Goal: Task Accomplishment & Management: Use online tool/utility

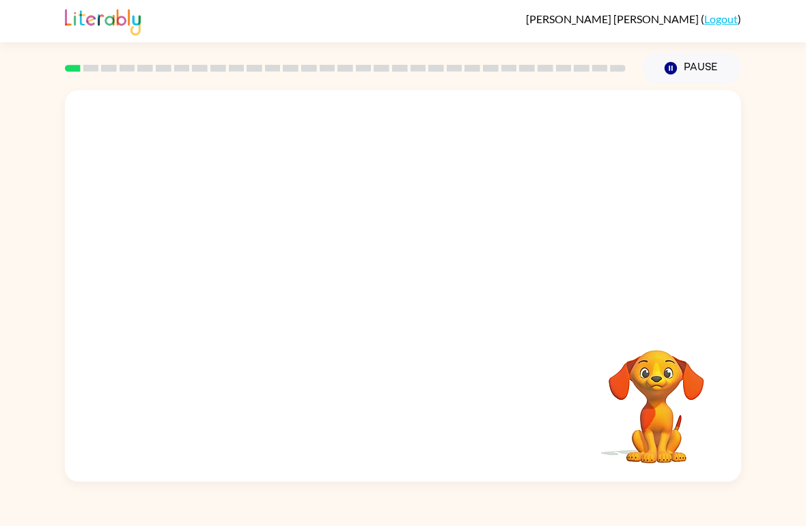
click at [360, 210] on video "Your browser must support playing .mp4 files to use Literably. Please try using…" at bounding box center [403, 205] width 676 height 231
click at [390, 296] on button "button" at bounding box center [402, 293] width 87 height 50
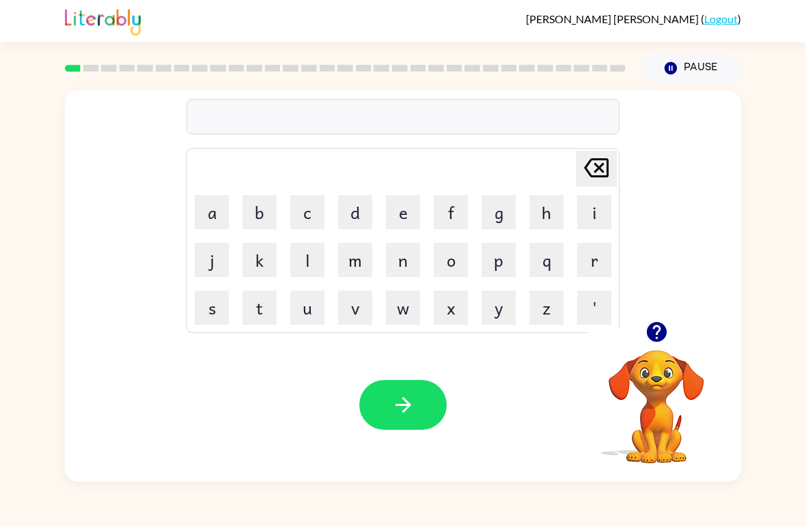
click at [438, 261] on button "o" at bounding box center [451, 260] width 34 height 34
click at [593, 167] on icon "[PERSON_NAME] last character input" at bounding box center [596, 168] width 33 height 33
click at [257, 199] on button "b" at bounding box center [259, 212] width 34 height 34
click at [466, 260] on button "o" at bounding box center [451, 260] width 34 height 34
click at [598, 257] on button "r" at bounding box center [594, 260] width 34 height 34
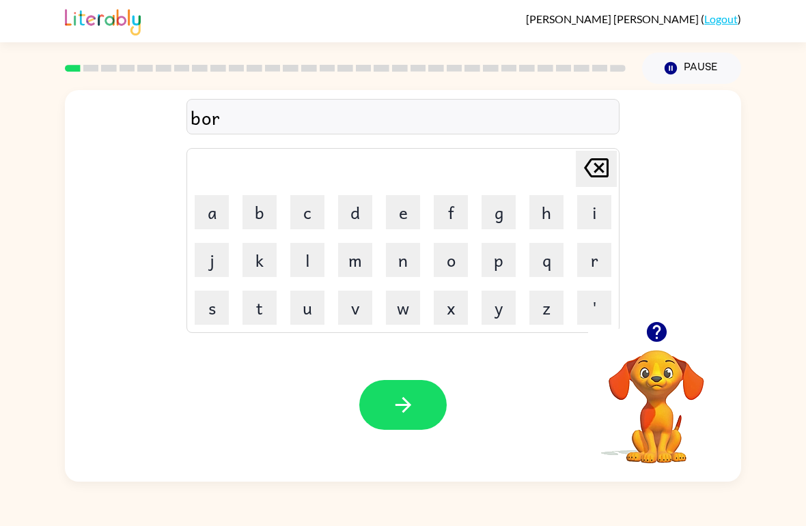
click at [358, 212] on button "d" at bounding box center [355, 212] width 34 height 34
click at [396, 203] on button "e" at bounding box center [403, 212] width 34 height 34
click at [582, 256] on button "r" at bounding box center [594, 260] width 34 height 34
click at [361, 408] on button "button" at bounding box center [402, 405] width 87 height 50
click at [317, 201] on button "c" at bounding box center [307, 212] width 34 height 34
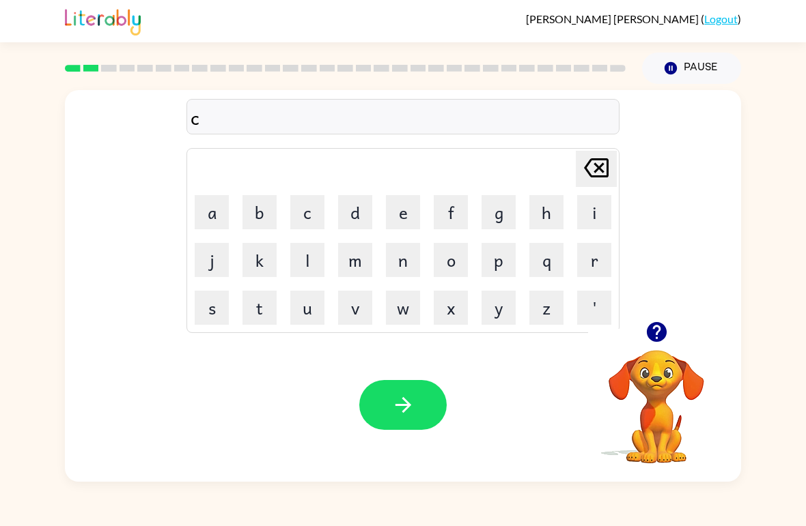
click at [451, 265] on button "o" at bounding box center [451, 260] width 34 height 34
click at [309, 315] on button "u" at bounding box center [307, 308] width 34 height 34
click at [399, 257] on button "n" at bounding box center [403, 260] width 34 height 34
click at [263, 316] on button "t" at bounding box center [259, 308] width 34 height 34
click at [384, 402] on button "button" at bounding box center [402, 405] width 87 height 50
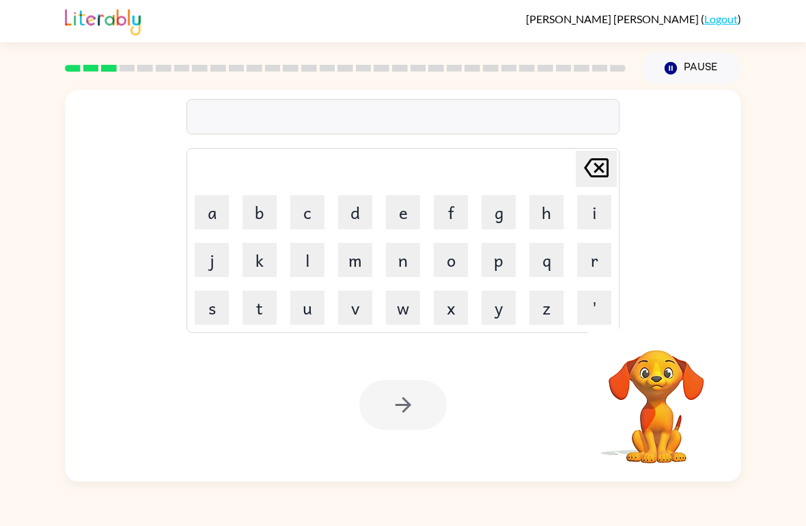
click at [317, 267] on button "l" at bounding box center [307, 260] width 34 height 34
click at [448, 255] on button "o" at bounding box center [451, 260] width 34 height 34
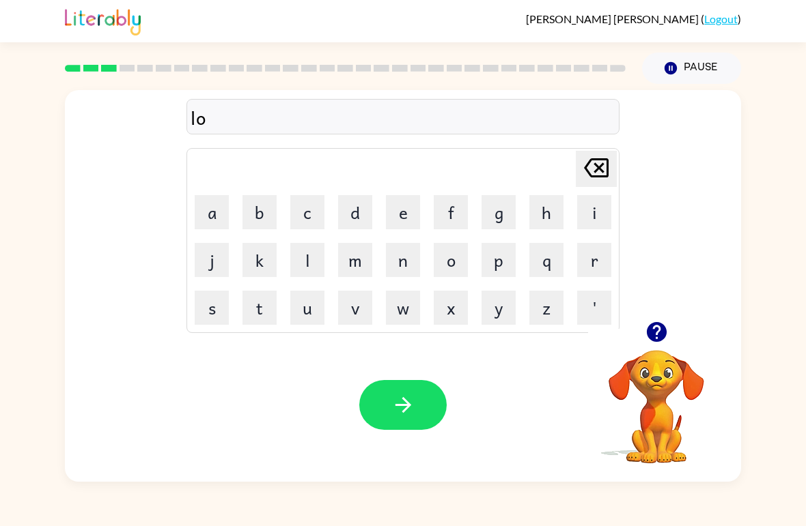
click at [302, 201] on button "c" at bounding box center [307, 212] width 34 height 34
click at [211, 212] on button "a" at bounding box center [212, 212] width 34 height 34
click at [257, 308] on button "t" at bounding box center [259, 308] width 34 height 34
click at [399, 207] on button "e" at bounding box center [403, 212] width 34 height 34
click at [398, 402] on icon "button" at bounding box center [403, 405] width 24 height 24
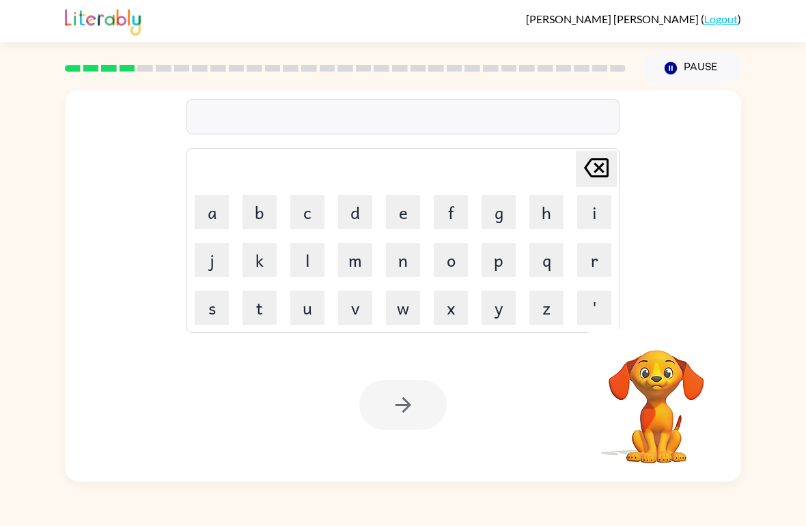
click at [254, 298] on button "t" at bounding box center [259, 308] width 34 height 34
click at [401, 309] on button "w" at bounding box center [403, 308] width 34 height 34
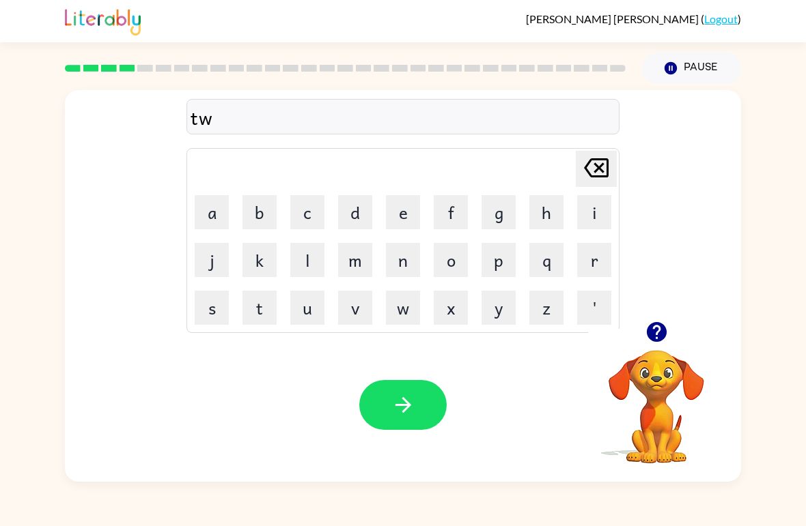
click at [593, 214] on button "i" at bounding box center [594, 212] width 34 height 34
click at [408, 253] on button "n" at bounding box center [403, 260] width 34 height 34
click at [391, 415] on icon "button" at bounding box center [403, 405] width 24 height 24
click at [402, 268] on button "n" at bounding box center [403, 260] width 34 height 34
click at [226, 208] on button "a" at bounding box center [212, 212] width 34 height 34
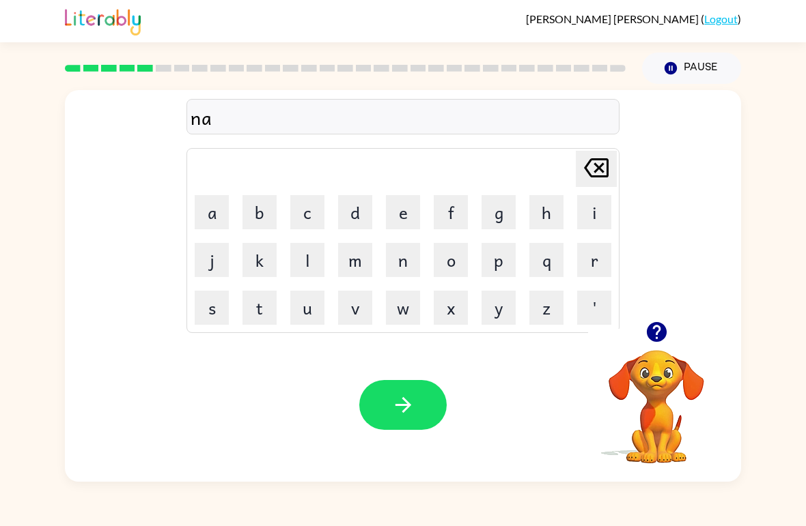
click at [590, 257] on button "r" at bounding box center [594, 260] width 34 height 34
click at [589, 257] on button "r" at bounding box center [594, 260] width 34 height 34
click at [454, 260] on button "o" at bounding box center [451, 260] width 34 height 34
click at [410, 313] on button "w" at bounding box center [403, 308] width 34 height 34
click at [304, 264] on button "l" at bounding box center [307, 260] width 34 height 34
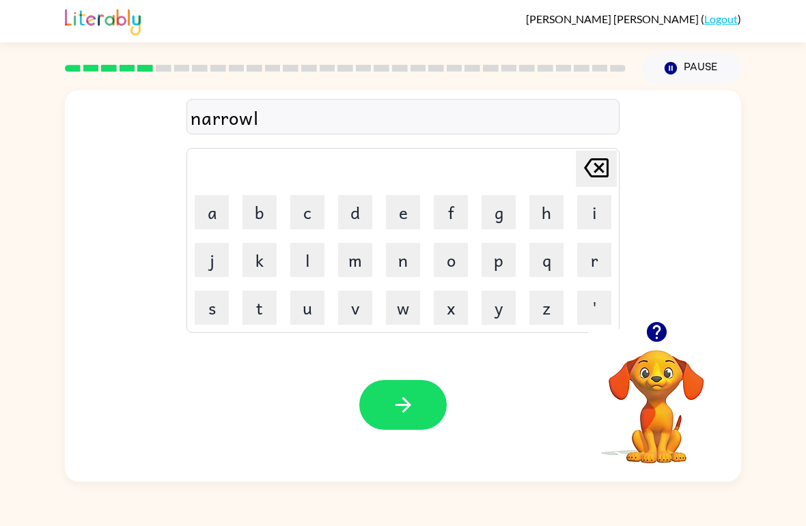
click at [503, 309] on button "y" at bounding box center [498, 308] width 34 height 34
click at [412, 401] on icon "button" at bounding box center [403, 405] width 24 height 24
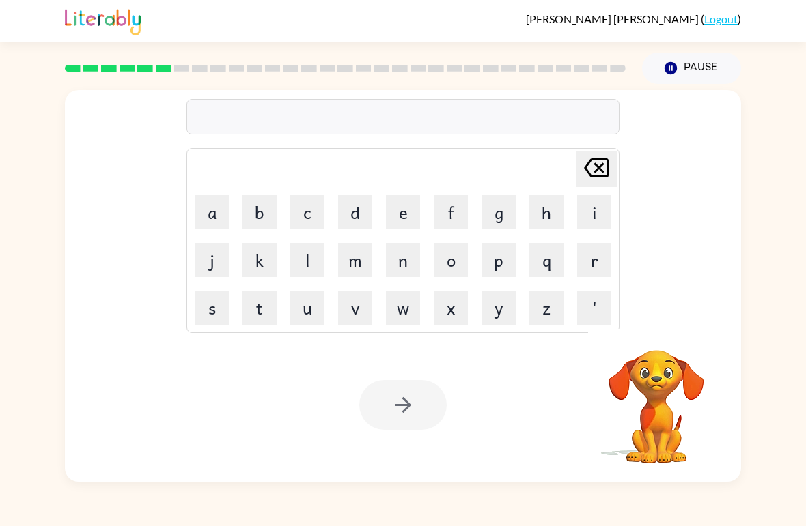
click at [678, 61] on button "Pause Pause" at bounding box center [691, 68] width 99 height 31
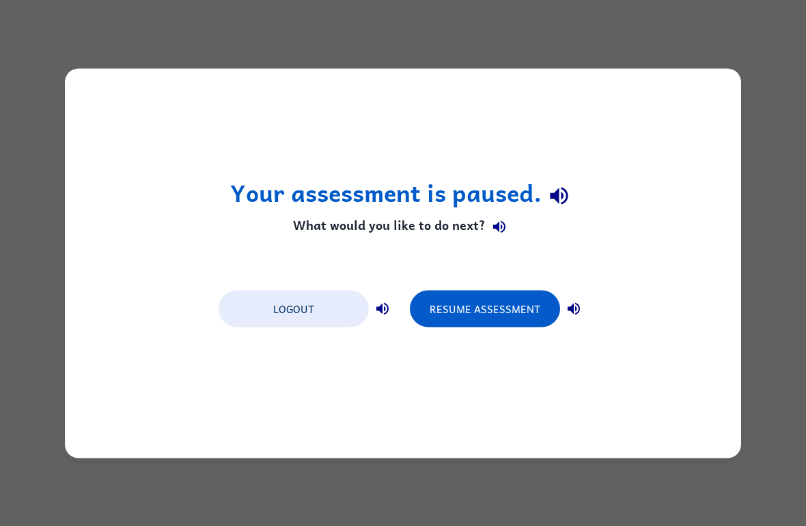
click at [524, 314] on button "Resume Assessment" at bounding box center [485, 308] width 150 height 37
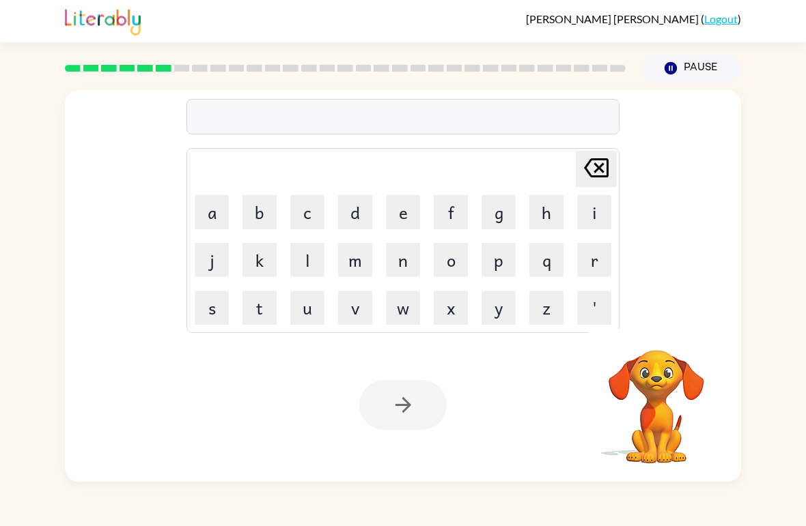
click at [270, 203] on button "b" at bounding box center [259, 212] width 34 height 34
click at [406, 208] on button "e" at bounding box center [403, 212] width 34 height 34
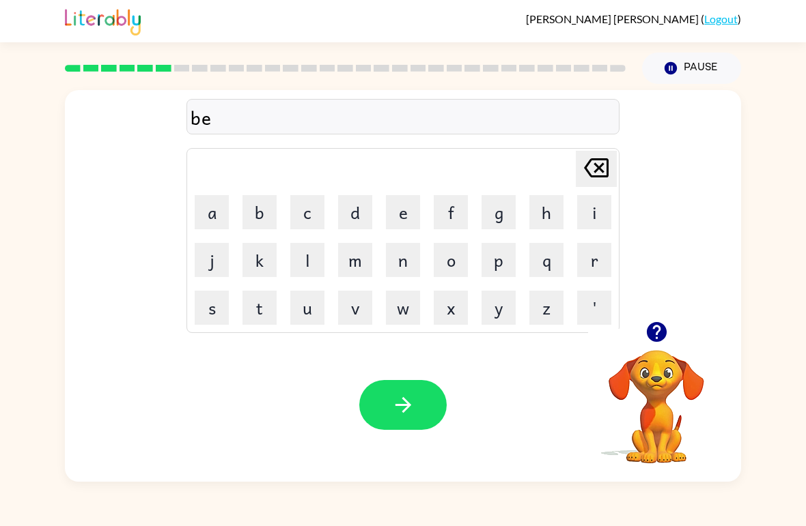
click at [559, 195] on button "h" at bounding box center [546, 212] width 34 height 34
click at [604, 201] on button "i" at bounding box center [594, 212] width 34 height 34
click at [391, 259] on button "n" at bounding box center [403, 260] width 34 height 34
click at [344, 212] on button "d" at bounding box center [355, 212] width 34 height 34
click at [395, 387] on button "button" at bounding box center [402, 405] width 87 height 50
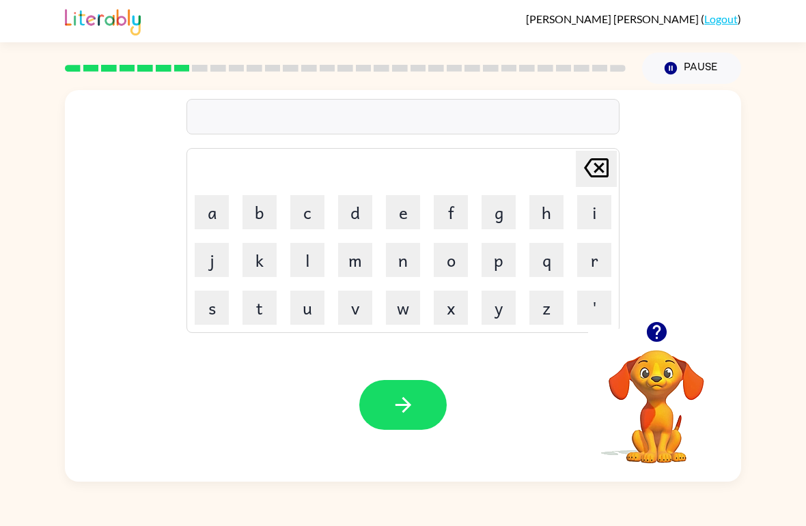
click at [662, 331] on icon "button" at bounding box center [656, 332] width 20 height 20
click at [266, 312] on button "t" at bounding box center [259, 308] width 34 height 34
click at [594, 259] on button "r" at bounding box center [594, 260] width 34 height 34
click at [591, 210] on button "i" at bounding box center [594, 212] width 34 height 34
click at [319, 202] on button "c" at bounding box center [307, 212] width 34 height 34
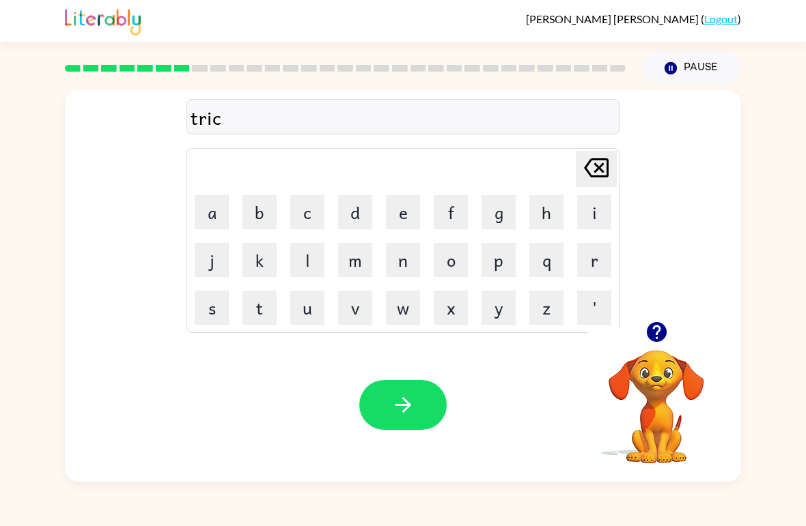
click at [274, 256] on button "k" at bounding box center [259, 260] width 34 height 34
click at [318, 261] on button "l" at bounding box center [307, 260] width 34 height 34
click at [399, 201] on button "e" at bounding box center [403, 212] width 34 height 34
click at [427, 404] on button "button" at bounding box center [402, 405] width 87 height 50
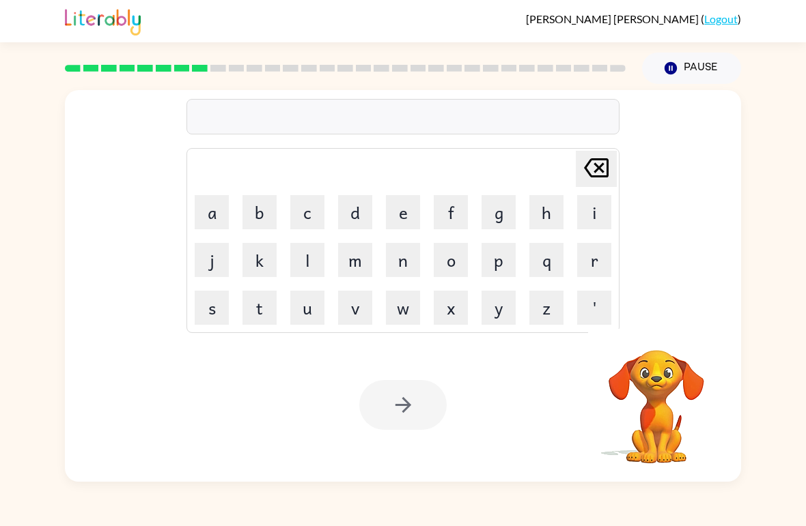
click at [598, 199] on button "i" at bounding box center [594, 212] width 34 height 34
click at [603, 258] on button "r" at bounding box center [594, 260] width 34 height 34
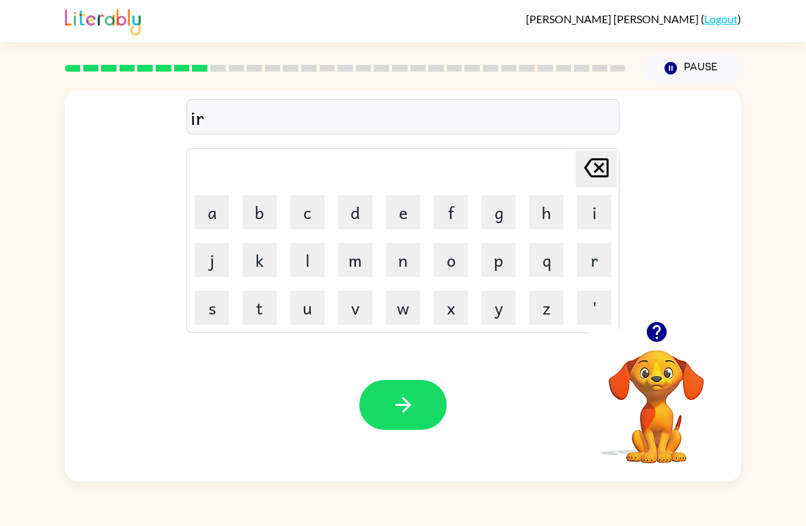
click at [212, 210] on button "a" at bounding box center [212, 212] width 34 height 34
click at [311, 265] on button "l" at bounding box center [307, 260] width 34 height 34
click at [402, 212] on button "e" at bounding box center [403, 212] width 34 height 34
click at [592, 159] on icon at bounding box center [596, 167] width 25 height 19
click at [591, 159] on icon "[PERSON_NAME] last character input" at bounding box center [596, 168] width 33 height 33
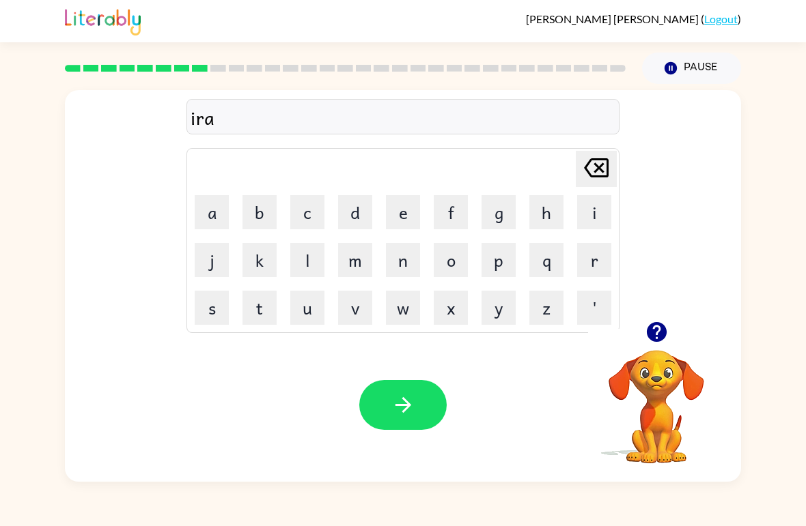
click at [587, 170] on icon at bounding box center [596, 167] width 25 height 19
click at [587, 169] on icon at bounding box center [596, 167] width 25 height 19
click at [591, 173] on icon "[PERSON_NAME] last character input" at bounding box center [596, 168] width 33 height 33
click at [365, 272] on button "m" at bounding box center [355, 260] width 34 height 34
click at [586, 207] on button "i" at bounding box center [594, 212] width 34 height 34
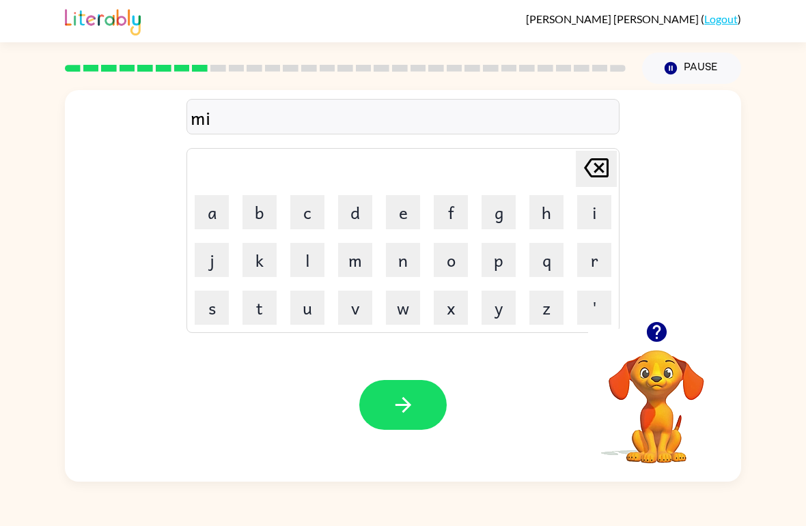
click at [589, 262] on button "r" at bounding box center [594, 260] width 34 height 34
click at [214, 212] on button "a" at bounding box center [212, 212] width 34 height 34
click at [309, 207] on button "c" at bounding box center [307, 212] width 34 height 34
click at [313, 275] on button "l" at bounding box center [307, 260] width 34 height 34
click at [397, 219] on button "e" at bounding box center [403, 212] width 34 height 34
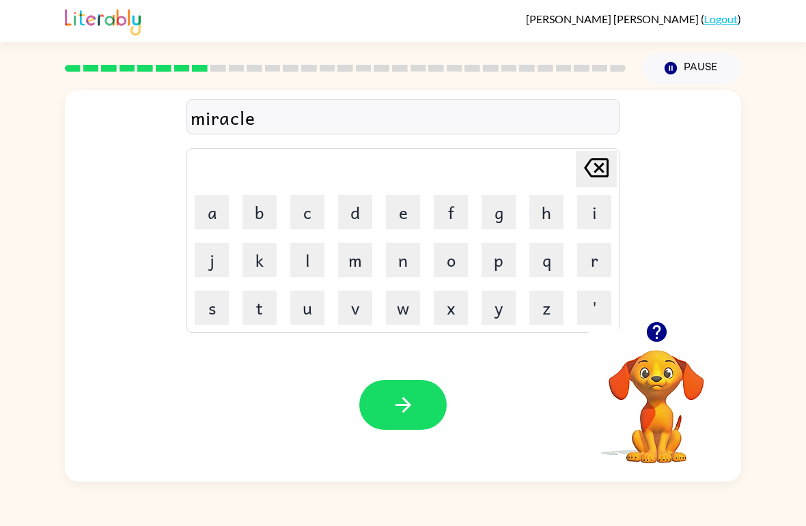
click at [383, 392] on button "button" at bounding box center [402, 405] width 87 height 50
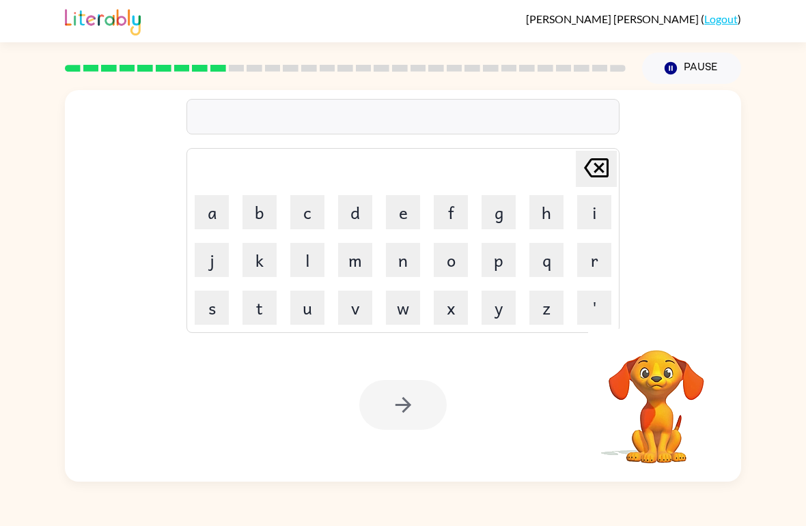
click at [411, 264] on button "n" at bounding box center [403, 260] width 34 height 34
click at [591, 211] on button "i" at bounding box center [594, 212] width 34 height 34
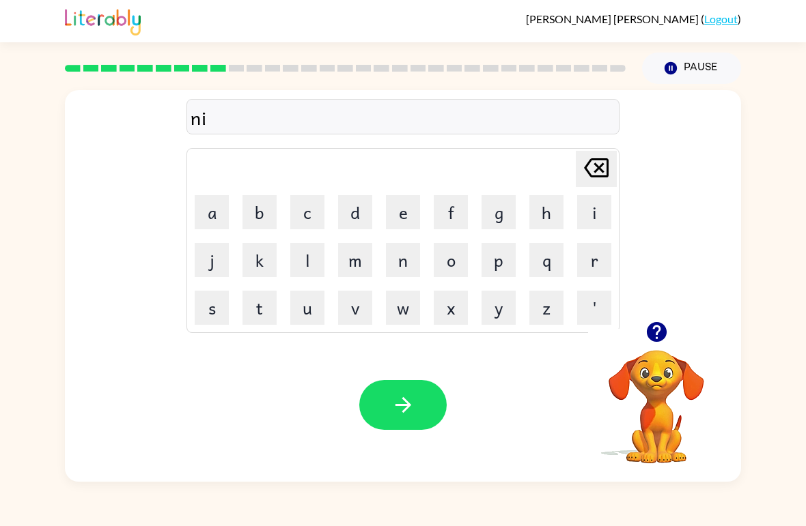
click at [353, 267] on button "m" at bounding box center [355, 260] width 34 height 34
click at [266, 209] on button "b" at bounding box center [259, 212] width 34 height 34
click at [310, 266] on button "l" at bounding box center [307, 260] width 34 height 34
click at [391, 222] on button "e" at bounding box center [403, 212] width 34 height 34
click at [401, 400] on icon "button" at bounding box center [403, 405] width 24 height 24
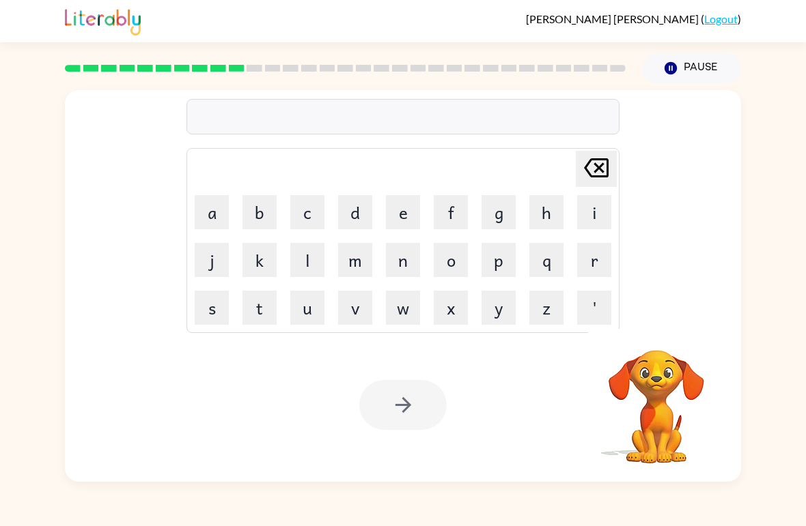
click at [309, 315] on button "u" at bounding box center [307, 308] width 34 height 34
click at [406, 267] on button "n" at bounding box center [403, 260] width 34 height 34
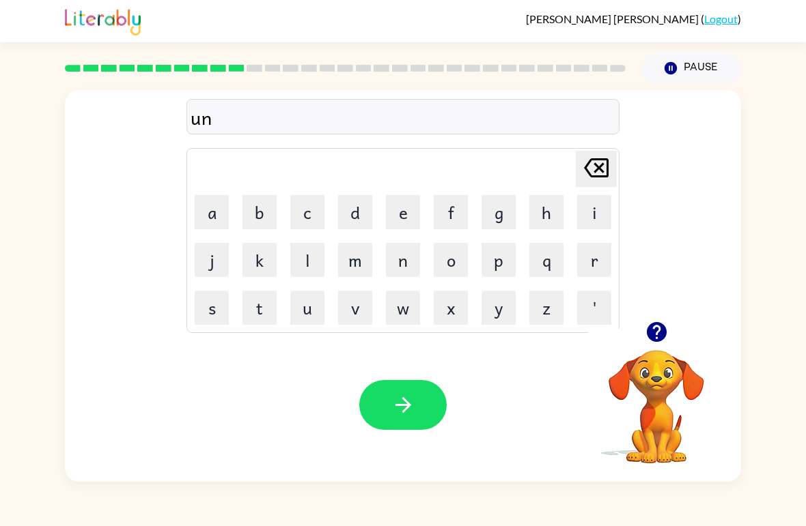
click at [453, 221] on button "f" at bounding box center [451, 212] width 34 height 34
click at [451, 263] on button "o" at bounding box center [451, 260] width 34 height 34
click at [318, 267] on button "l" at bounding box center [307, 260] width 34 height 34
click at [359, 206] on button "d" at bounding box center [355, 212] width 34 height 34
click at [401, 393] on button "button" at bounding box center [402, 405] width 87 height 50
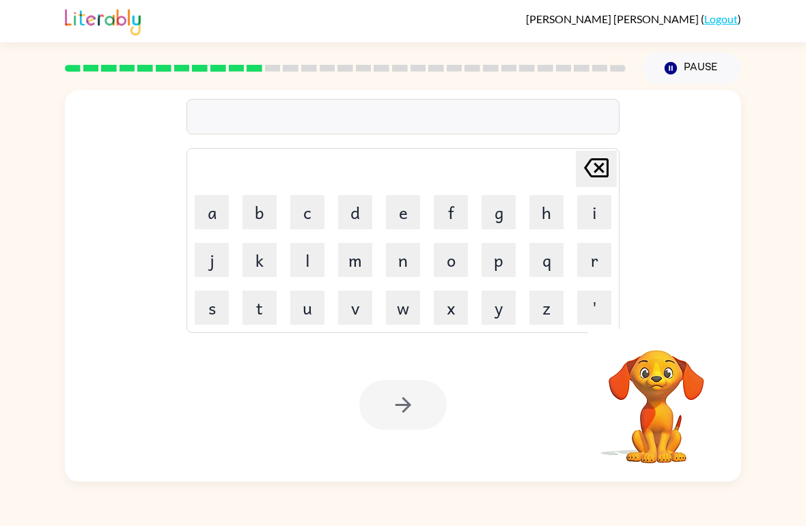
click at [497, 212] on button "g" at bounding box center [498, 212] width 34 height 34
click at [598, 175] on icon "[PERSON_NAME] last character input" at bounding box center [596, 168] width 33 height 33
click at [259, 214] on button "b" at bounding box center [259, 212] width 34 height 34
click at [451, 256] on button "o" at bounding box center [451, 260] width 34 height 34
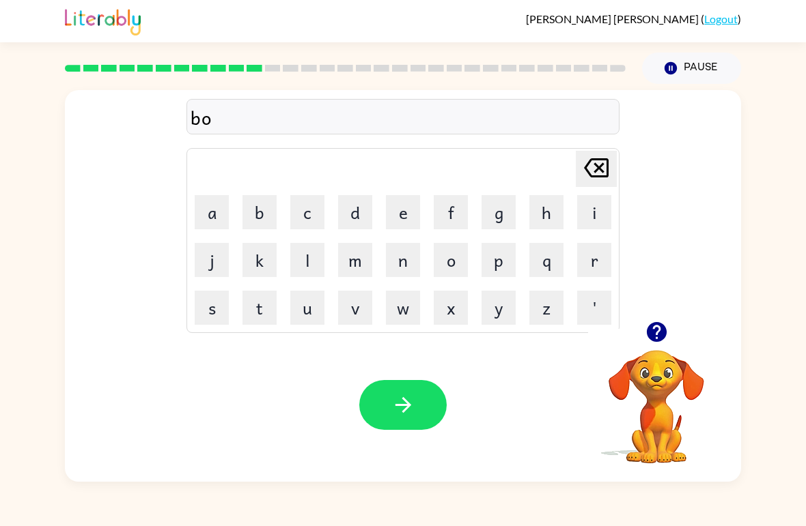
click at [219, 218] on button "a" at bounding box center [212, 212] width 34 height 34
click at [255, 320] on button "t" at bounding box center [259, 308] width 34 height 34
click at [405, 419] on button "button" at bounding box center [402, 405] width 87 height 50
click at [259, 215] on button "b" at bounding box center [259, 212] width 34 height 34
click at [396, 209] on button "e" at bounding box center [403, 212] width 34 height 34
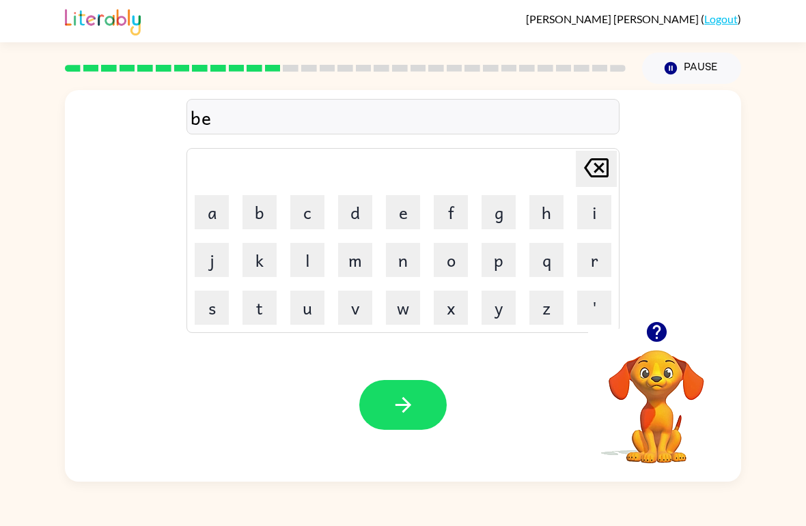
click at [255, 311] on button "t" at bounding box center [259, 308] width 34 height 34
click at [587, 214] on button "i" at bounding box center [594, 212] width 34 height 34
click at [350, 264] on button "m" at bounding box center [355, 260] width 34 height 34
click at [402, 213] on button "e" at bounding box center [403, 212] width 34 height 34
click at [396, 404] on icon "button" at bounding box center [403, 405] width 24 height 24
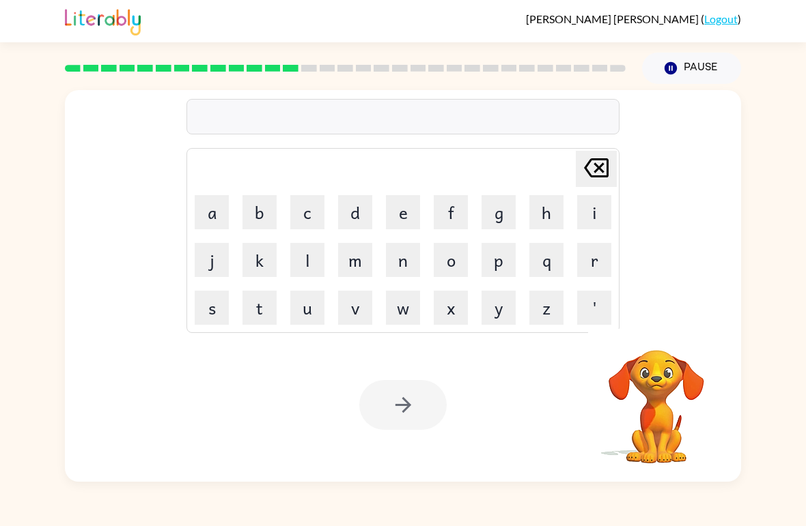
click at [456, 221] on button "f" at bounding box center [451, 212] width 34 height 34
click at [597, 218] on button "i" at bounding box center [594, 212] width 34 height 34
click at [262, 315] on button "t" at bounding box center [259, 308] width 34 height 34
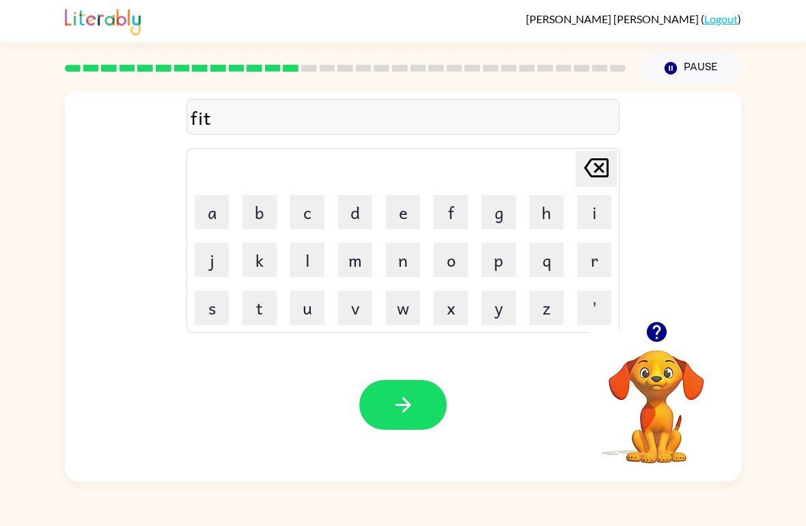
click at [389, 263] on button "n" at bounding box center [403, 260] width 34 height 34
click at [393, 210] on button "e" at bounding box center [403, 212] width 34 height 34
click at [201, 313] on button "s" at bounding box center [212, 308] width 34 height 34
click at [382, 408] on button "button" at bounding box center [402, 405] width 87 height 50
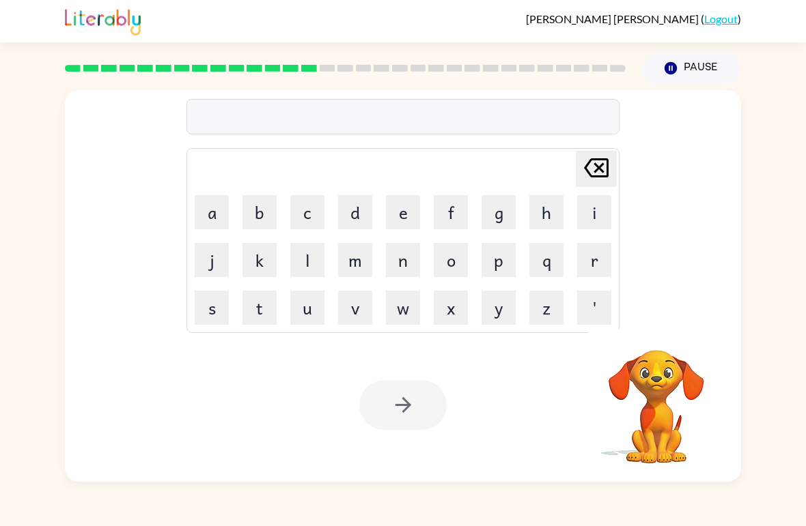
click at [358, 217] on button "d" at bounding box center [355, 212] width 34 height 34
click at [400, 212] on button "e" at bounding box center [403, 212] width 34 height 34
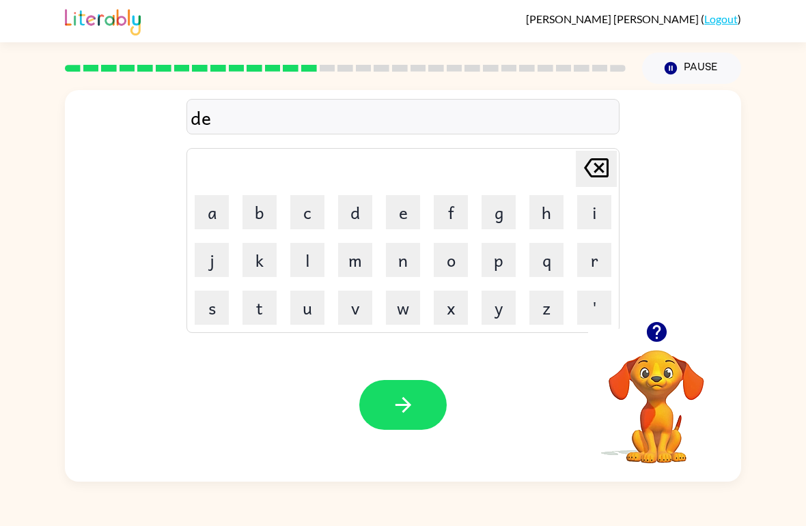
click at [298, 264] on button "l" at bounding box center [307, 260] width 34 height 34
click at [218, 219] on button "a" at bounding box center [212, 212] width 34 height 34
click at [506, 310] on button "y" at bounding box center [498, 308] width 34 height 34
click at [404, 399] on icon "button" at bounding box center [403, 405] width 24 height 24
click at [248, 314] on button "t" at bounding box center [259, 308] width 34 height 34
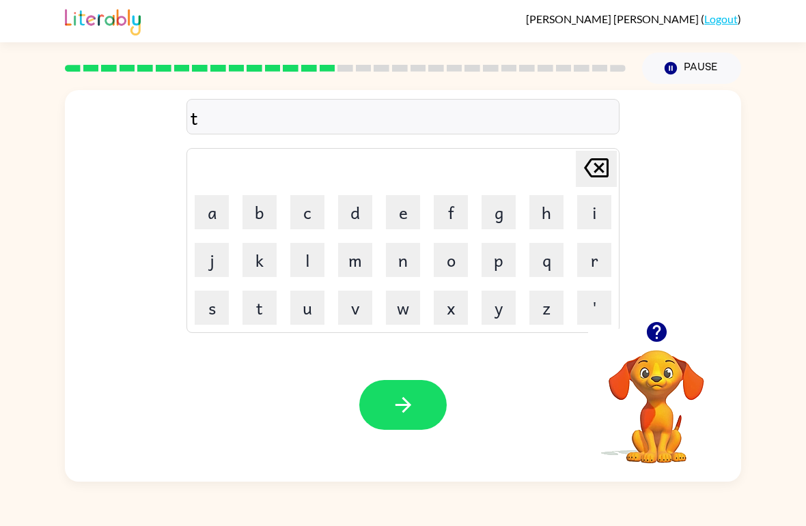
click at [394, 210] on button "e" at bounding box center [403, 212] width 34 height 34
click at [578, 258] on button "r" at bounding box center [594, 260] width 34 height 34
click at [350, 266] on button "m" at bounding box center [355, 260] width 34 height 34
click at [387, 406] on button "button" at bounding box center [402, 405] width 87 height 50
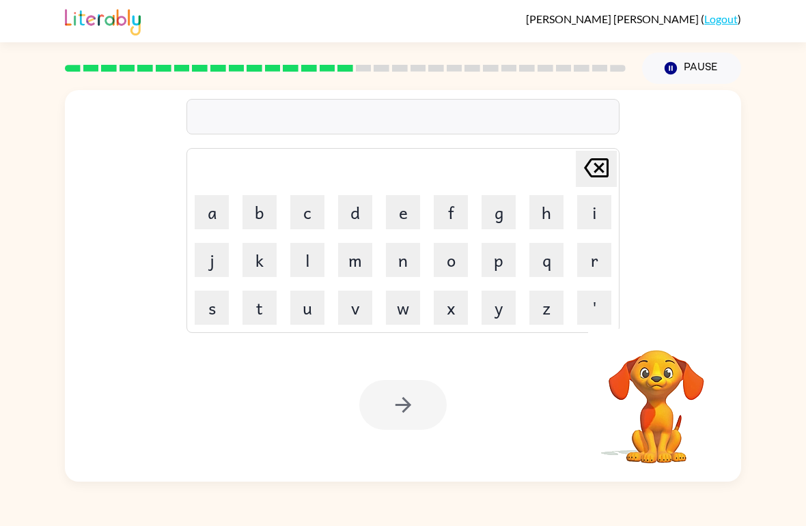
click at [211, 307] on button "s" at bounding box center [212, 308] width 34 height 34
click at [402, 208] on button "e" at bounding box center [403, 212] width 34 height 34
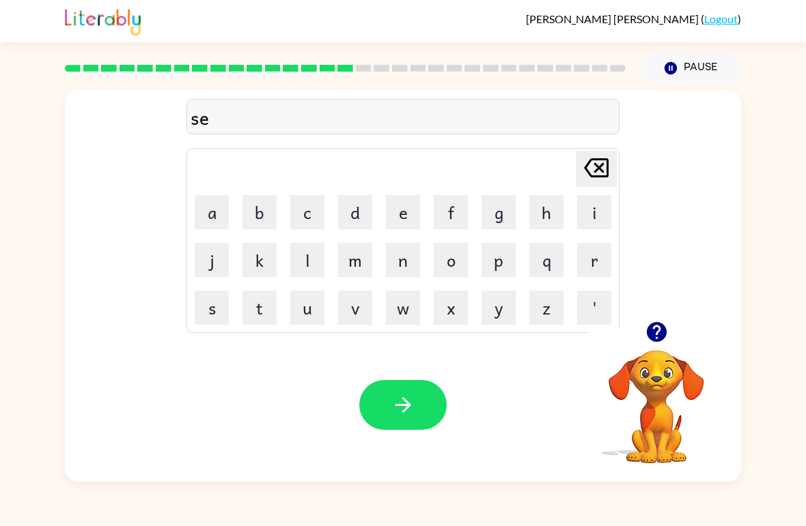
click at [259, 315] on button "t" at bounding box center [259, 308] width 34 height 34
click at [399, 389] on button "button" at bounding box center [402, 405] width 87 height 50
click at [270, 217] on button "b" at bounding box center [259, 212] width 34 height 34
click at [648, 331] on icon "button" at bounding box center [656, 332] width 20 height 20
click at [591, 206] on button "i" at bounding box center [594, 212] width 34 height 34
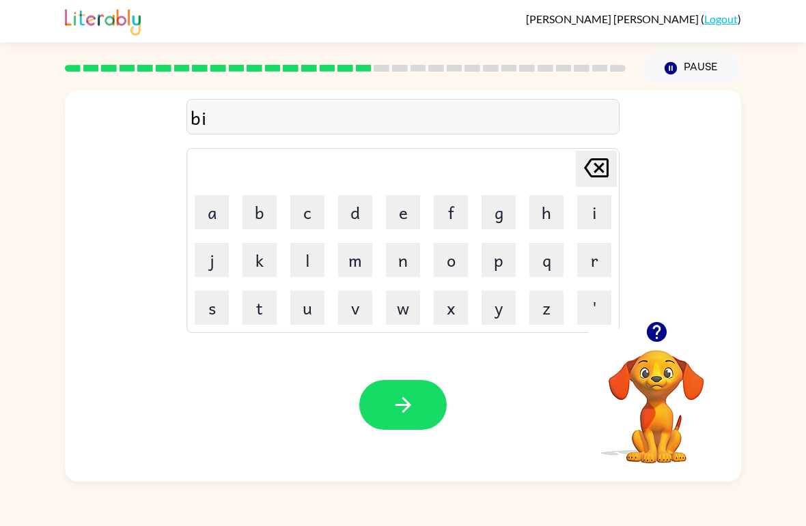
click at [363, 266] on button "m" at bounding box center [355, 260] width 34 height 34
click at [595, 216] on button "i" at bounding box center [594, 212] width 34 height 34
click at [397, 263] on button "n" at bounding box center [403, 260] width 34 height 34
click at [488, 205] on button "g" at bounding box center [498, 212] width 34 height 34
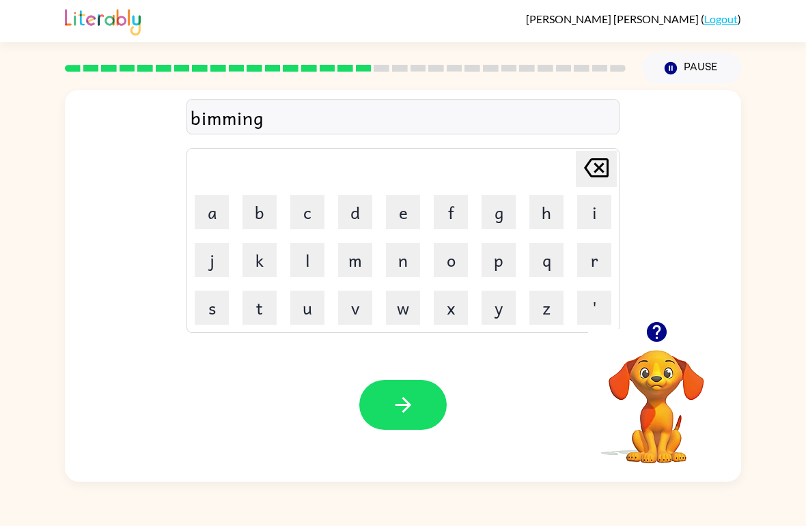
click at [417, 410] on button "button" at bounding box center [402, 405] width 87 height 50
click at [585, 181] on icon "[PERSON_NAME] last character input" at bounding box center [596, 168] width 33 height 33
click at [591, 169] on icon "[PERSON_NAME] last character input" at bounding box center [596, 168] width 33 height 33
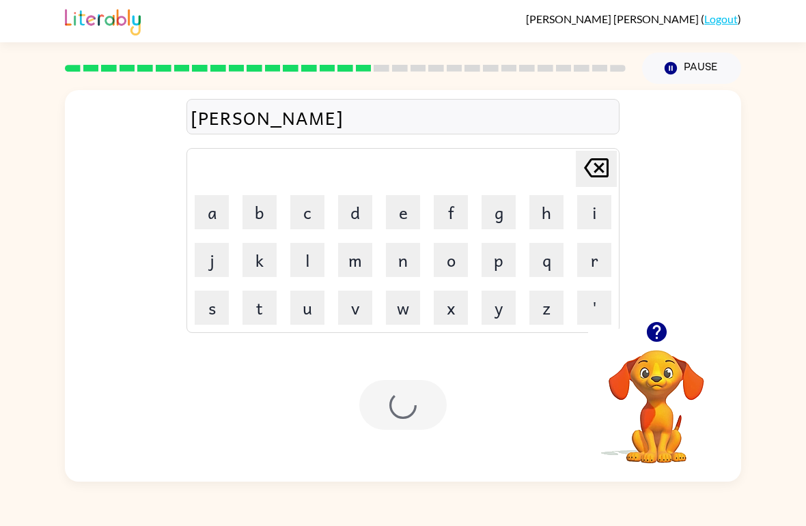
click at [591, 169] on icon "[PERSON_NAME] last character input" at bounding box center [596, 168] width 33 height 33
click at [591, 175] on icon "[PERSON_NAME] last character input" at bounding box center [596, 168] width 33 height 33
click at [591, 174] on icon "[PERSON_NAME] last character input" at bounding box center [596, 168] width 33 height 33
click at [593, 175] on icon "[PERSON_NAME] last character input" at bounding box center [596, 168] width 33 height 33
click at [585, 257] on button "r" at bounding box center [594, 260] width 34 height 34
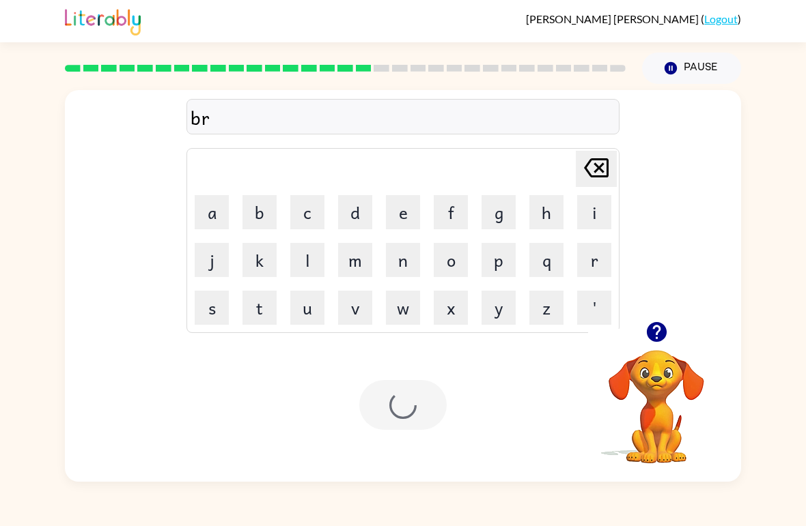
click at [582, 210] on button "i" at bounding box center [594, 212] width 34 height 34
click at [356, 266] on button "m" at bounding box center [355, 260] width 34 height 34
click at [355, 265] on button "m" at bounding box center [355, 260] width 34 height 34
click at [590, 214] on button "i" at bounding box center [594, 212] width 34 height 34
click at [506, 262] on button "p" at bounding box center [498, 260] width 34 height 34
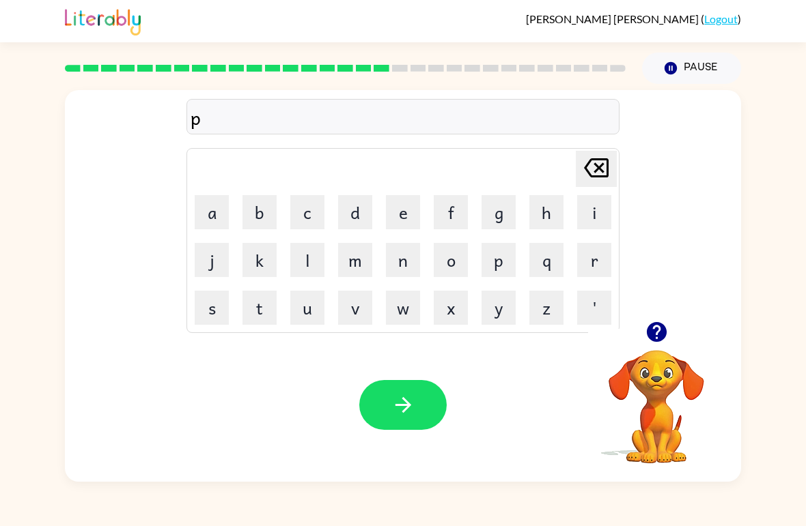
click at [305, 265] on button "l" at bounding box center [307, 260] width 34 height 34
click at [210, 211] on button "a" at bounding box center [212, 212] width 34 height 34
click at [217, 300] on button "s" at bounding box center [212, 308] width 34 height 34
click at [266, 303] on button "t" at bounding box center [259, 308] width 34 height 34
click at [309, 212] on button "c" at bounding box center [307, 212] width 34 height 34
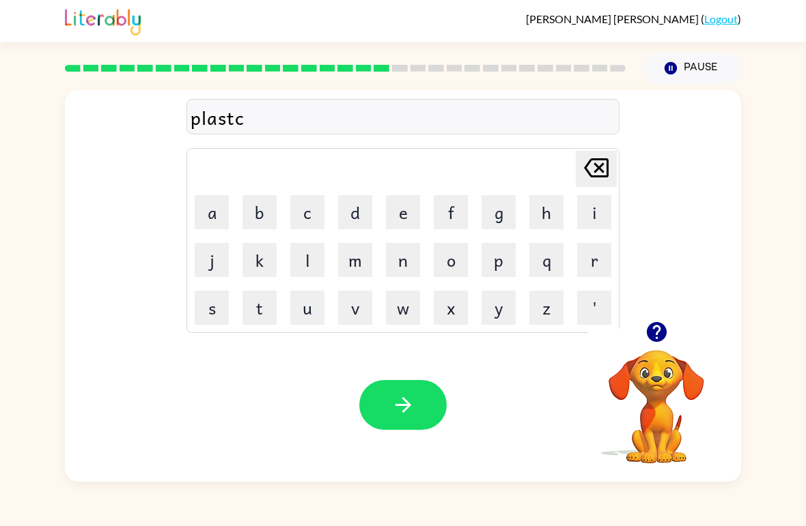
click at [588, 169] on icon "[PERSON_NAME] last character input" at bounding box center [596, 168] width 33 height 33
click at [580, 218] on button "i" at bounding box center [594, 212] width 34 height 34
click at [314, 211] on button "c" at bounding box center [307, 212] width 34 height 34
click at [598, 163] on icon "[PERSON_NAME] last character input" at bounding box center [596, 168] width 33 height 33
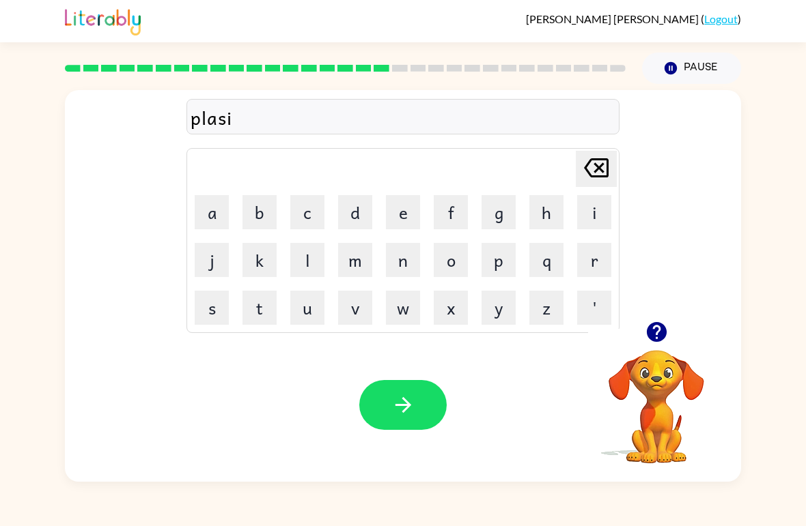
click at [598, 162] on icon "[PERSON_NAME] last character input" at bounding box center [596, 168] width 33 height 33
click at [266, 307] on button "t" at bounding box center [259, 308] width 34 height 34
click at [582, 211] on button "i" at bounding box center [594, 212] width 34 height 34
click at [297, 206] on button "c" at bounding box center [307, 212] width 34 height 34
click at [374, 391] on button "button" at bounding box center [402, 405] width 87 height 50
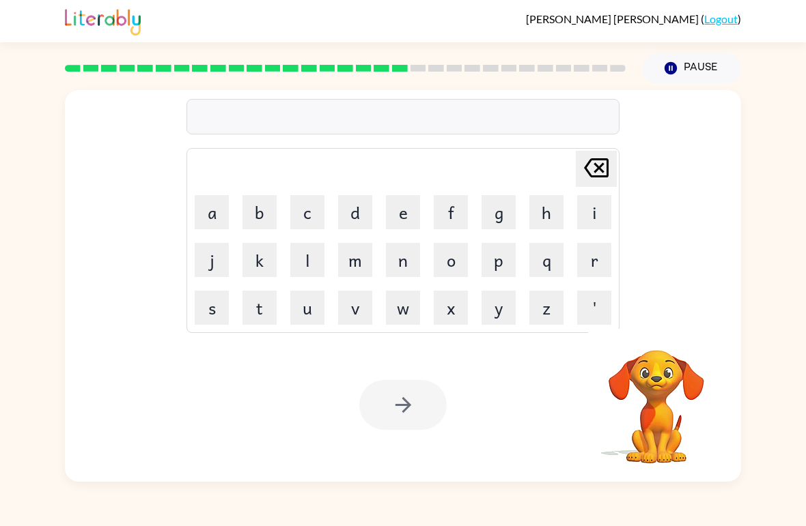
click at [348, 221] on button "d" at bounding box center [355, 212] width 34 height 34
click at [386, 216] on button "e" at bounding box center [403, 212] width 34 height 34
click at [210, 310] on button "s" at bounding box center [212, 308] width 34 height 34
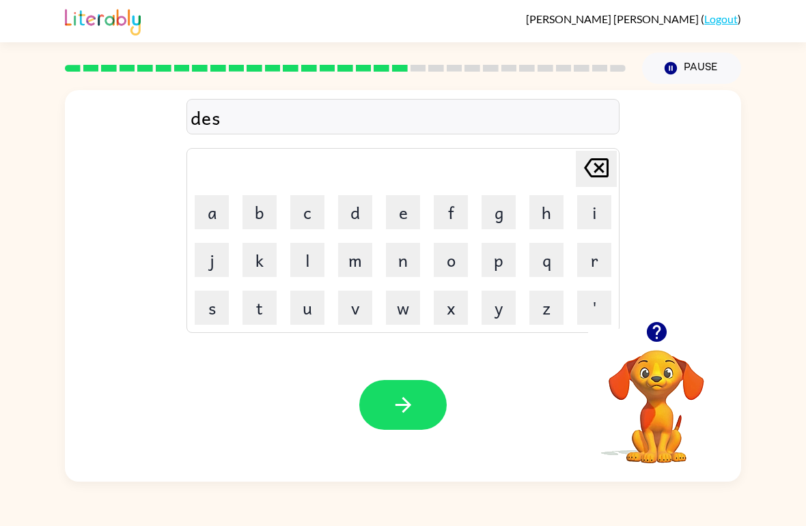
click at [507, 263] on button "p" at bounding box center [498, 260] width 34 height 34
click at [302, 258] on button "l" at bounding box center [307, 260] width 34 height 34
click at [211, 212] on button "a" at bounding box center [212, 212] width 34 height 34
click at [503, 309] on button "y" at bounding box center [498, 308] width 34 height 34
click at [395, 391] on button "button" at bounding box center [402, 405] width 87 height 50
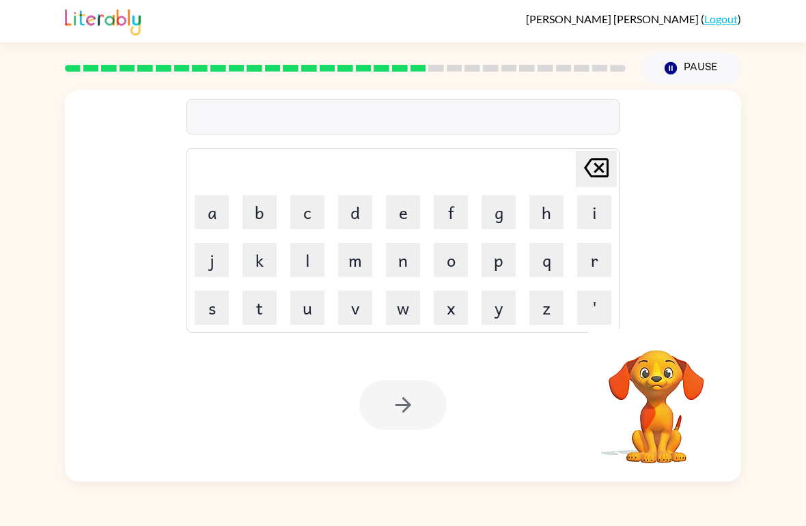
click at [354, 210] on button "d" at bounding box center [355, 212] width 34 height 34
click at [305, 313] on button "u" at bounding box center [307, 308] width 34 height 34
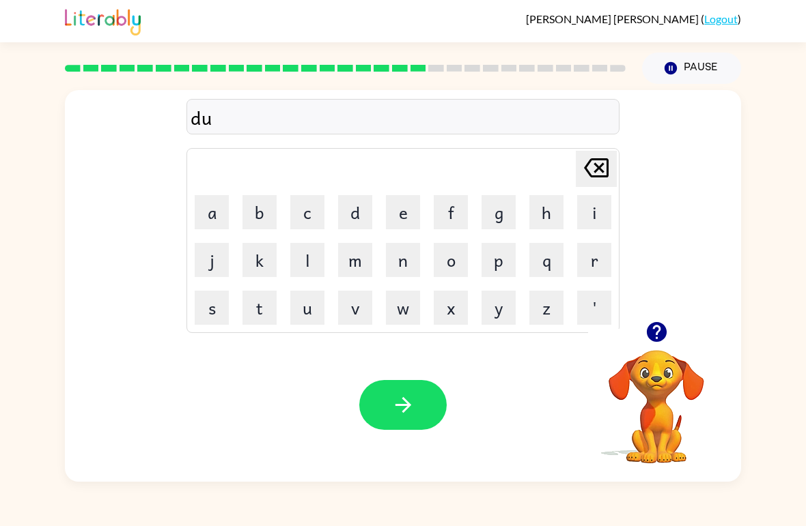
click at [214, 313] on button "s" at bounding box center [212, 308] width 34 height 34
click at [263, 309] on button "t" at bounding box center [259, 308] width 34 height 34
click at [387, 212] on button "e" at bounding box center [403, 212] width 34 height 34
click at [386, 212] on button "e" at bounding box center [403, 212] width 34 height 34
click at [590, 156] on icon "[PERSON_NAME] last character input" at bounding box center [596, 168] width 33 height 33
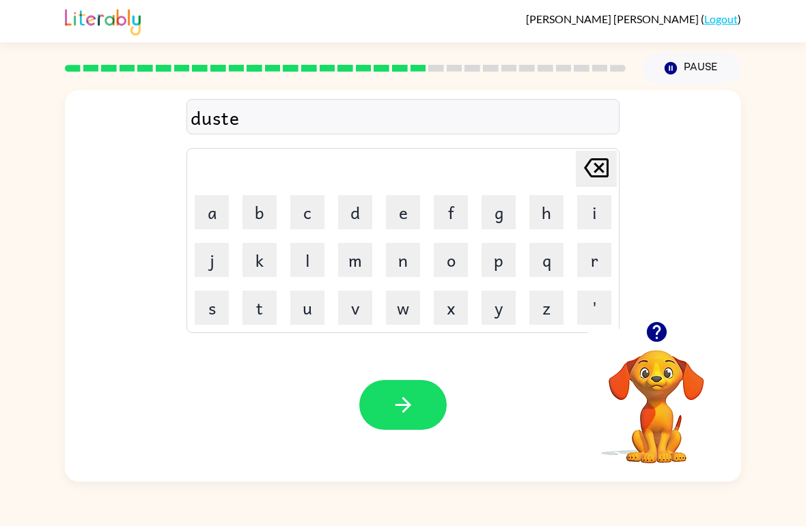
click at [345, 210] on button "d" at bounding box center [355, 212] width 34 height 34
click at [394, 399] on icon "button" at bounding box center [403, 405] width 24 height 24
click at [214, 308] on button "s" at bounding box center [212, 308] width 34 height 34
click at [401, 217] on button "e" at bounding box center [403, 212] width 34 height 34
click at [661, 338] on icon "button" at bounding box center [656, 332] width 20 height 20
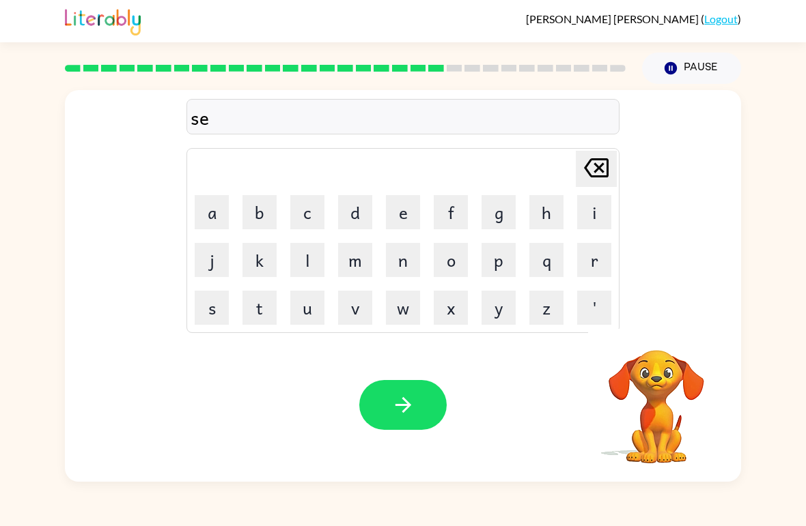
click at [410, 269] on button "n" at bounding box center [403, 260] width 34 height 34
click at [251, 298] on button "t" at bounding box center [259, 308] width 34 height 34
click at [589, 212] on button "i" at bounding box center [594, 212] width 34 height 34
click at [506, 268] on button "p" at bounding box center [498, 260] width 34 height 34
click at [507, 309] on button "y" at bounding box center [498, 308] width 34 height 34
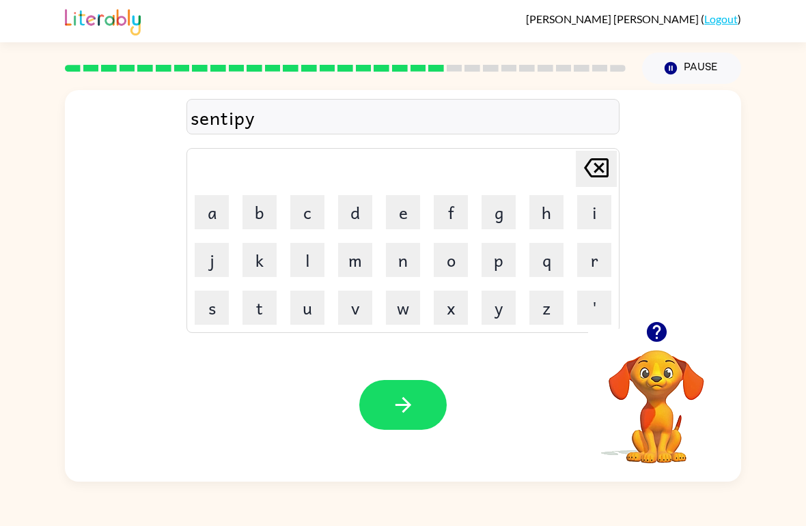
click at [374, 418] on button "button" at bounding box center [402, 405] width 87 height 50
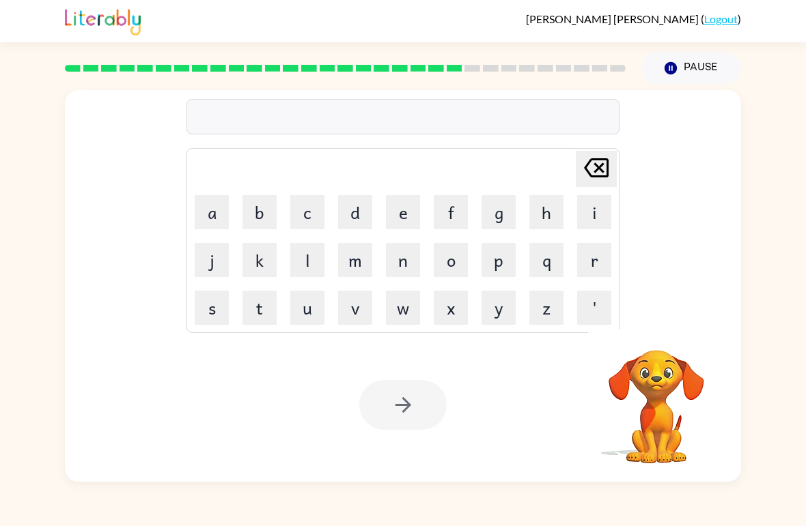
click at [596, 270] on button "r" at bounding box center [594, 260] width 34 height 34
click at [206, 216] on button "a" at bounding box center [212, 212] width 34 height 34
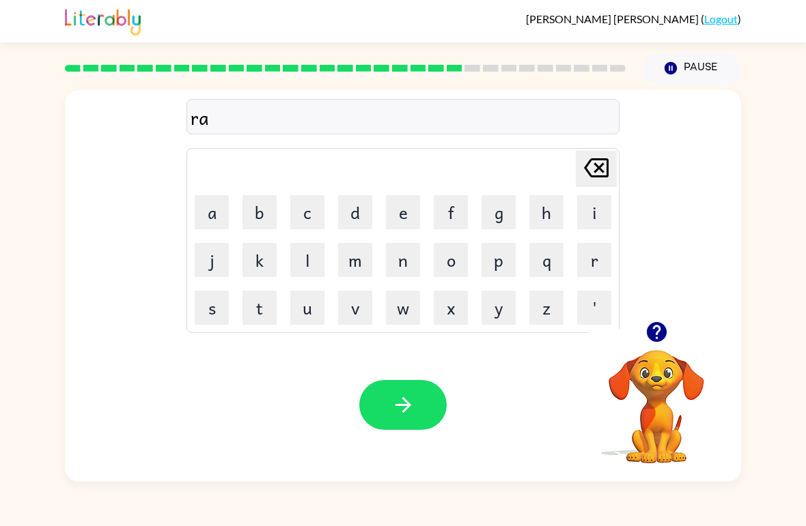
click at [593, 209] on button "i" at bounding box center [594, 212] width 34 height 34
click at [412, 272] on button "n" at bounding box center [403, 260] width 34 height 34
click at [307, 215] on button "c" at bounding box center [307, 212] width 34 height 34
click at [456, 263] on button "o" at bounding box center [451, 260] width 34 height 34
click at [215, 203] on button "a" at bounding box center [212, 212] width 34 height 34
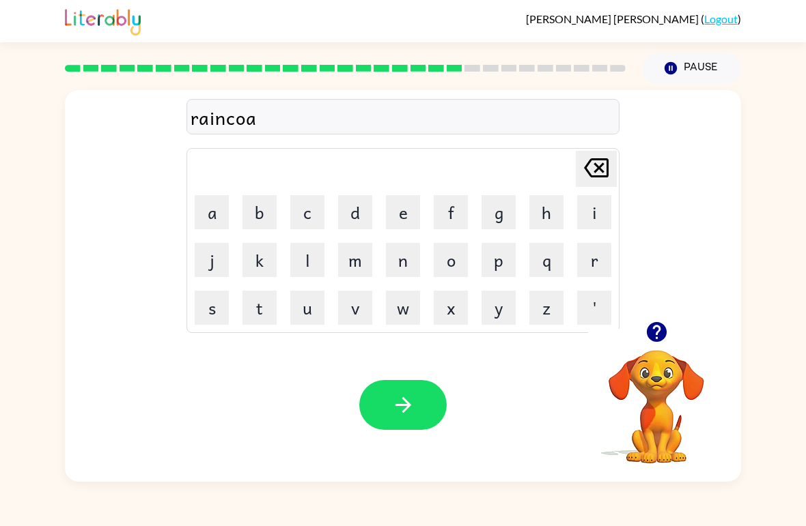
click at [255, 303] on button "t" at bounding box center [259, 308] width 34 height 34
click at [404, 396] on icon "button" at bounding box center [403, 405] width 24 height 24
click at [363, 269] on button "m" at bounding box center [355, 260] width 34 height 34
click at [212, 223] on button "a" at bounding box center [212, 212] width 34 height 34
click at [601, 259] on button "r" at bounding box center [594, 260] width 34 height 34
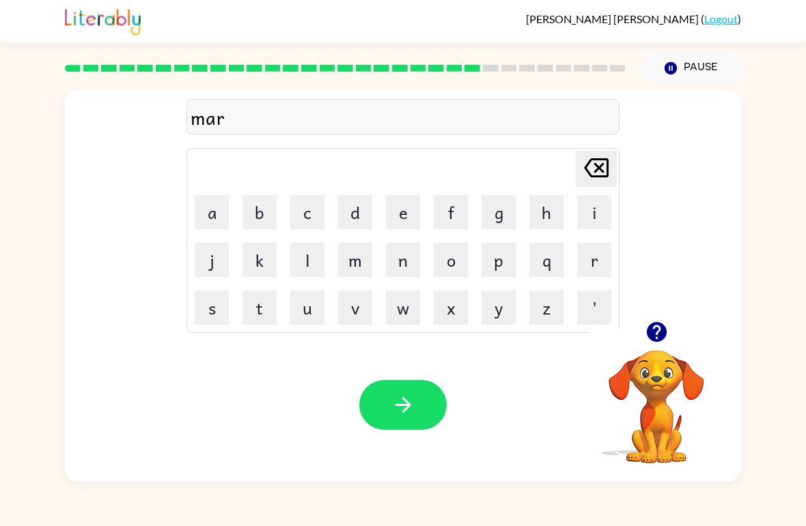
click at [266, 248] on button "k" at bounding box center [259, 260] width 34 height 34
click at [396, 216] on button "e" at bounding box center [403, 212] width 34 height 34
click at [592, 251] on button "r" at bounding box center [594, 260] width 34 height 34
click at [387, 416] on button "button" at bounding box center [402, 405] width 87 height 50
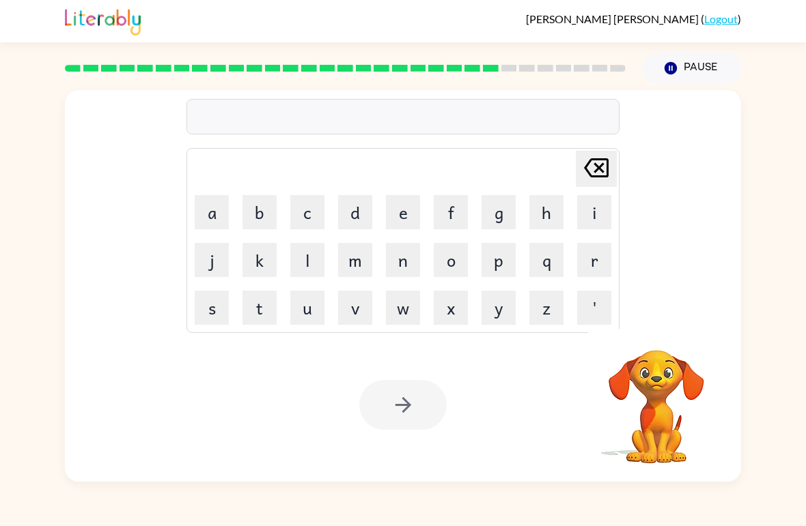
click at [225, 199] on button "a" at bounding box center [212, 212] width 34 height 34
click at [338, 211] on button "d" at bounding box center [355, 212] width 34 height 34
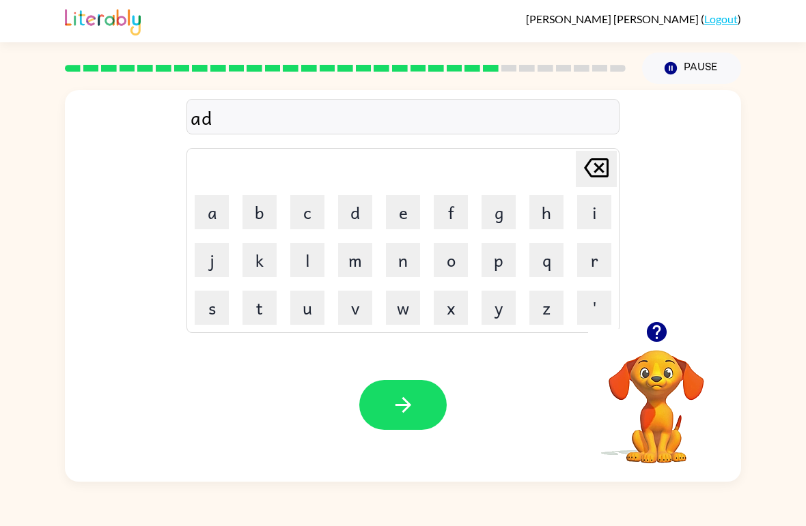
click at [354, 312] on button "v" at bounding box center [355, 308] width 34 height 34
click at [221, 202] on button "a" at bounding box center [212, 212] width 34 height 34
click at [387, 251] on button "n" at bounding box center [403, 260] width 34 height 34
click at [309, 220] on button "c" at bounding box center [307, 212] width 34 height 34
click at [585, 214] on button "i" at bounding box center [594, 212] width 34 height 34
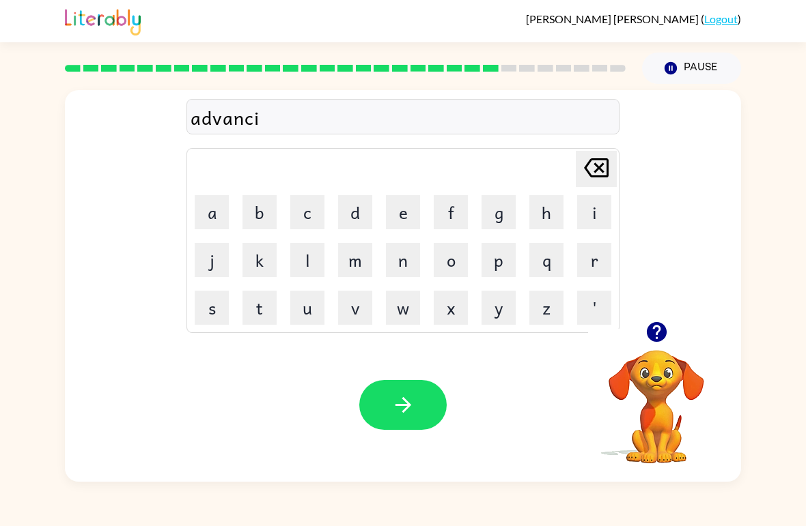
click at [396, 260] on button "n" at bounding box center [403, 260] width 34 height 34
click at [511, 218] on button "g" at bounding box center [498, 212] width 34 height 34
click at [404, 420] on button "button" at bounding box center [402, 405] width 87 height 50
click at [497, 299] on button "y" at bounding box center [498, 308] width 34 height 34
click at [597, 165] on icon "[PERSON_NAME] last character input" at bounding box center [596, 168] width 33 height 33
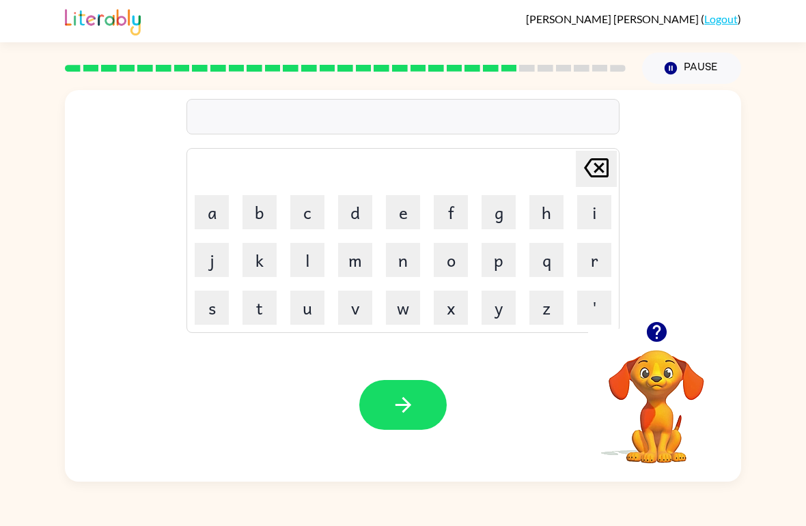
click at [509, 214] on button "g" at bounding box center [498, 212] width 34 height 34
click at [792, 499] on div "[PERSON_NAME] ( Logout ) Pause Pause g Delete Delete last character input a b c…" at bounding box center [403, 263] width 806 height 526
click at [447, 265] on button "o" at bounding box center [451, 260] width 34 height 34
click at [257, 214] on button "b" at bounding box center [259, 212] width 34 height 34
click at [304, 263] on button "l" at bounding box center [307, 260] width 34 height 34
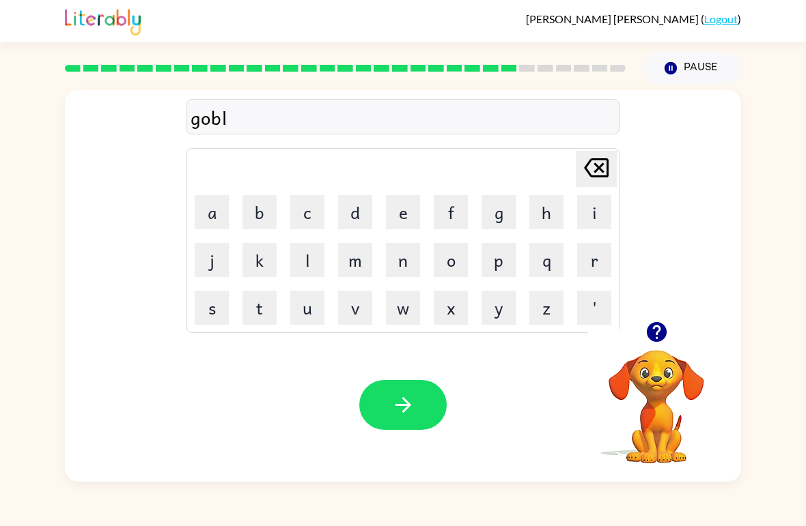
click at [586, 216] on button "i" at bounding box center [594, 212] width 34 height 34
click at [403, 406] on icon "button" at bounding box center [403, 405] width 16 height 16
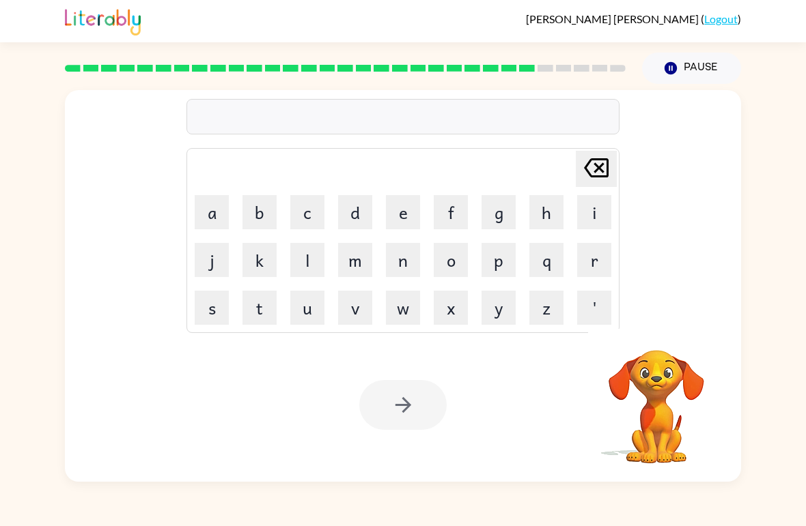
click at [505, 210] on button "g" at bounding box center [498, 212] width 34 height 34
click at [459, 253] on button "o" at bounding box center [451, 260] width 34 height 34
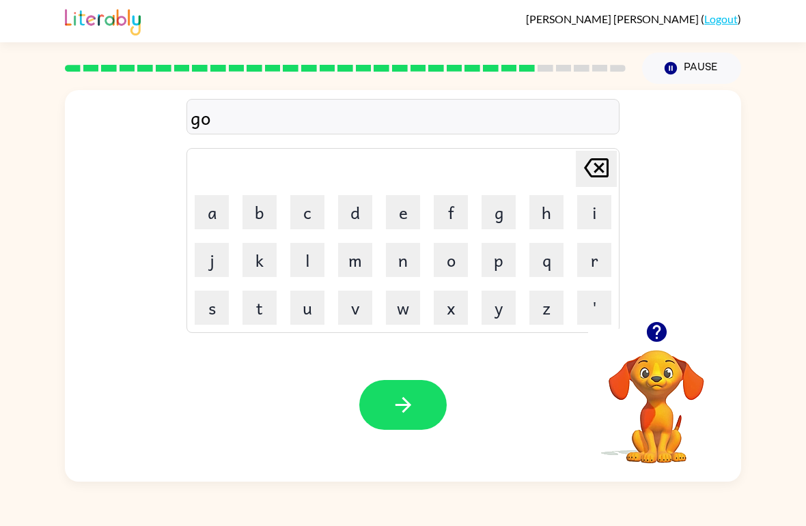
click at [361, 313] on button "v" at bounding box center [355, 308] width 34 height 34
click at [399, 221] on button "e" at bounding box center [403, 212] width 34 height 34
click at [585, 258] on button "r" at bounding box center [594, 260] width 34 height 34
click at [345, 259] on button "m" at bounding box center [355, 260] width 34 height 34
click at [403, 212] on button "e" at bounding box center [403, 212] width 34 height 34
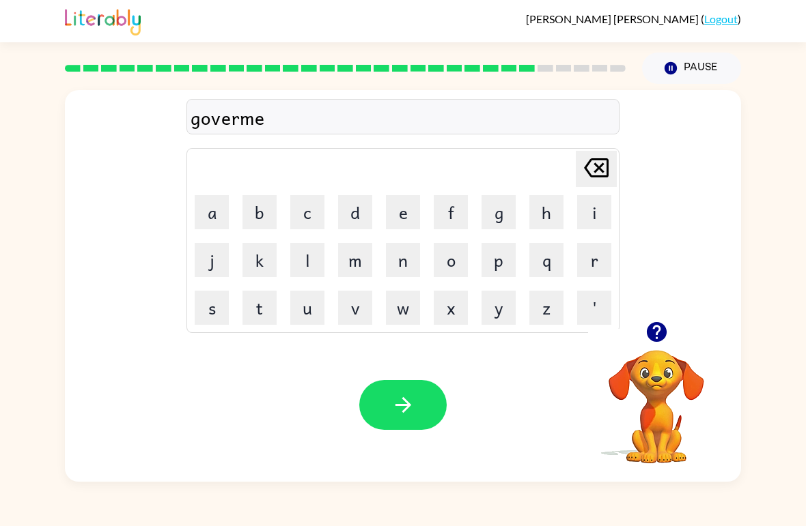
click at [397, 263] on button "n" at bounding box center [403, 260] width 34 height 34
click at [255, 314] on button "t" at bounding box center [259, 308] width 34 height 34
click at [400, 395] on icon "button" at bounding box center [403, 405] width 24 height 24
click at [226, 299] on button "s" at bounding box center [212, 308] width 34 height 34
click at [268, 311] on button "t" at bounding box center [259, 308] width 34 height 34
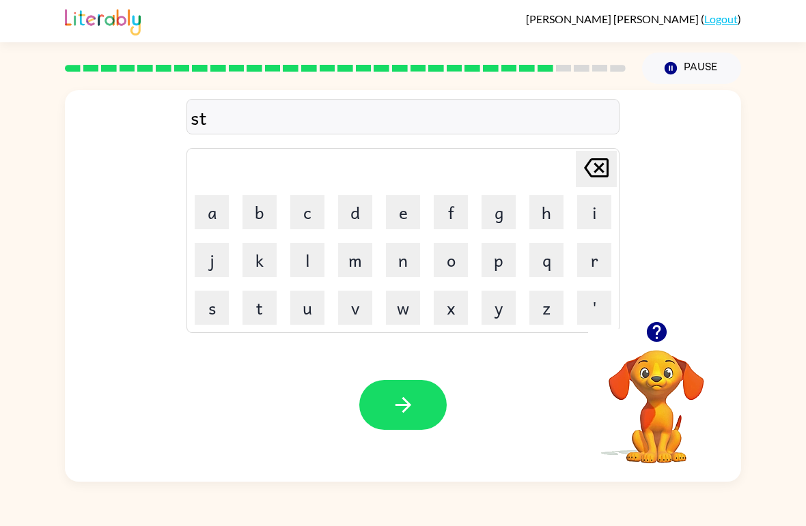
click at [582, 260] on button "r" at bounding box center [594, 260] width 34 height 34
click at [208, 215] on button "a" at bounding box center [212, 212] width 34 height 34
click at [581, 199] on button "i" at bounding box center [594, 212] width 34 height 34
click at [404, 264] on button "n" at bounding box center [403, 260] width 34 height 34
click at [404, 393] on button "button" at bounding box center [402, 405] width 87 height 50
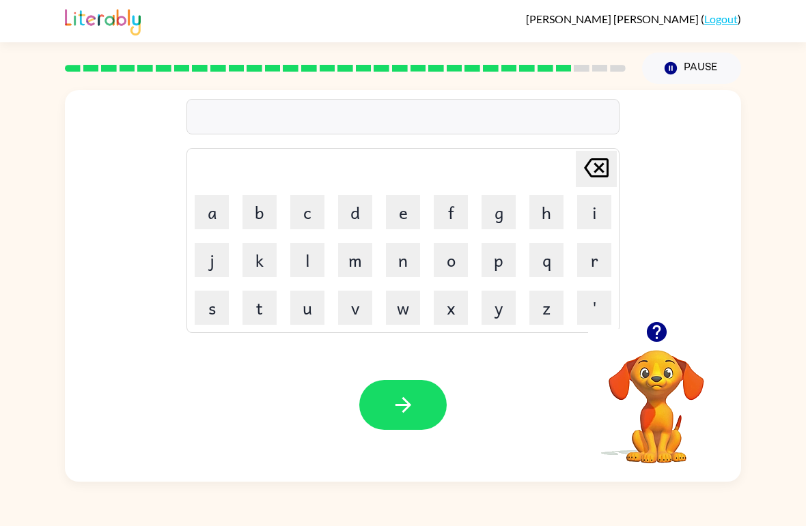
click at [216, 311] on button "s" at bounding box center [212, 308] width 34 height 34
click at [663, 329] on icon "button" at bounding box center [656, 332] width 20 height 20
click at [552, 212] on button "h" at bounding box center [546, 212] width 34 height 34
click at [216, 223] on button "a" at bounding box center [212, 212] width 34 height 34
click at [509, 260] on button "p" at bounding box center [498, 260] width 34 height 34
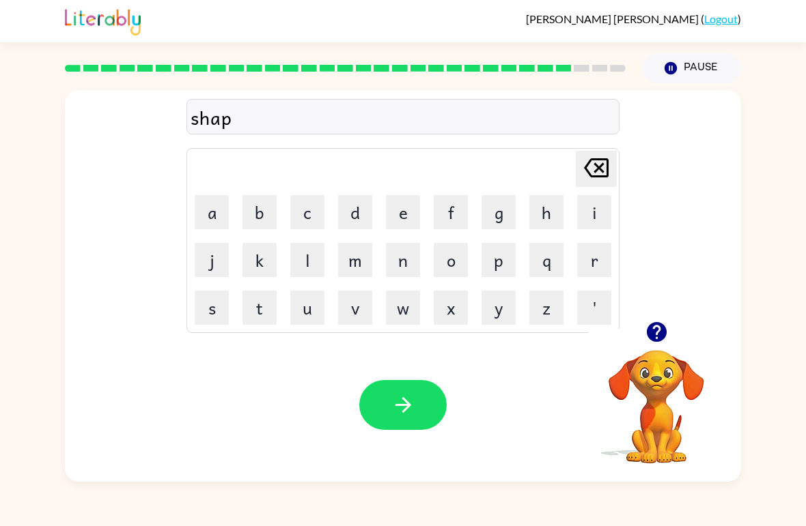
click at [391, 216] on button "e" at bounding box center [403, 212] width 34 height 34
click at [426, 393] on button "button" at bounding box center [402, 405] width 87 height 50
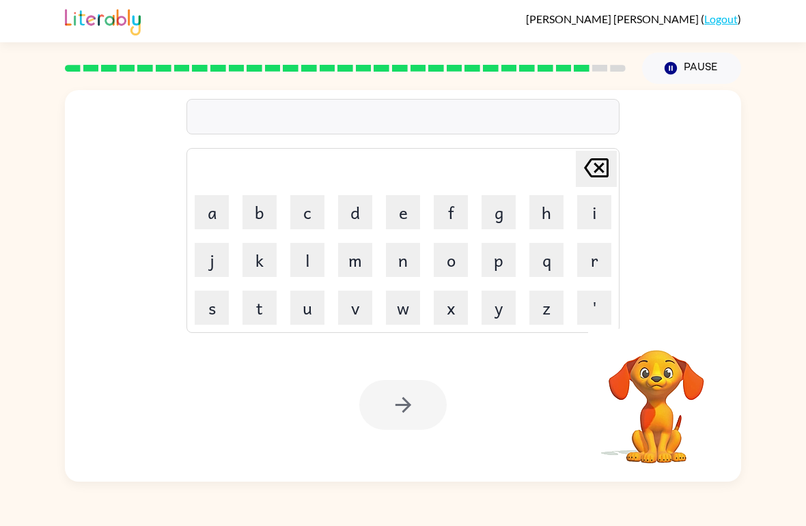
click at [400, 207] on button "e" at bounding box center [403, 212] width 34 height 34
click at [459, 307] on button "x" at bounding box center [451, 308] width 34 height 34
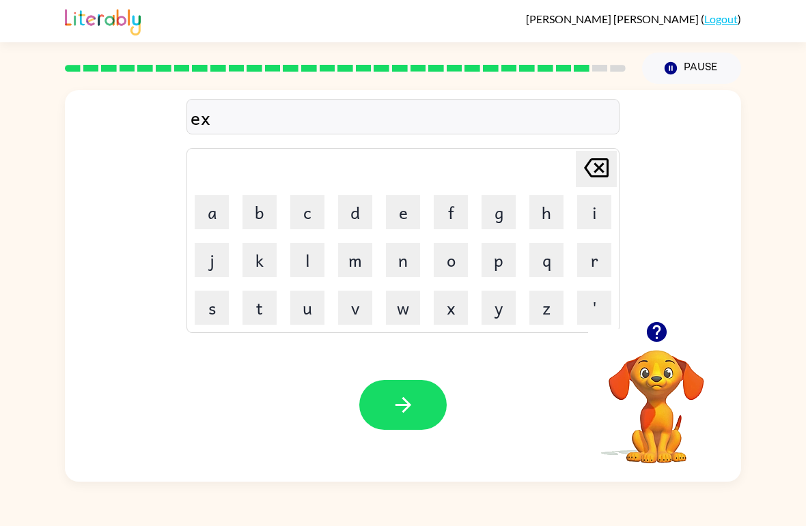
click at [399, 210] on button "e" at bounding box center [403, 212] width 34 height 34
click at [305, 257] on button "l" at bounding box center [307, 260] width 34 height 34
click at [305, 256] on button "l" at bounding box center [307, 260] width 34 height 34
click at [403, 217] on button "e" at bounding box center [403, 212] width 34 height 34
click at [412, 262] on button "n" at bounding box center [403, 260] width 34 height 34
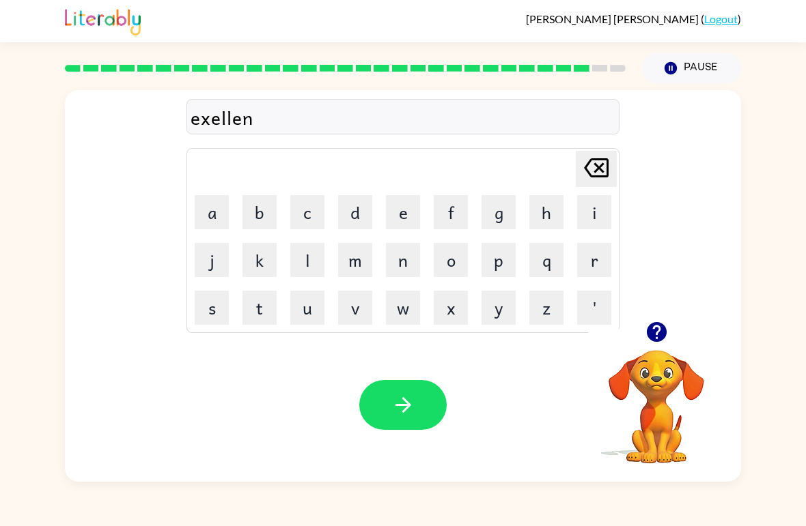
click at [259, 299] on button "t" at bounding box center [259, 308] width 34 height 34
click at [394, 412] on icon "button" at bounding box center [403, 405] width 24 height 24
click at [210, 265] on button "j" at bounding box center [212, 260] width 34 height 34
click at [201, 212] on button "a" at bounding box center [212, 212] width 34 height 34
click at [391, 316] on button "w" at bounding box center [403, 308] width 34 height 34
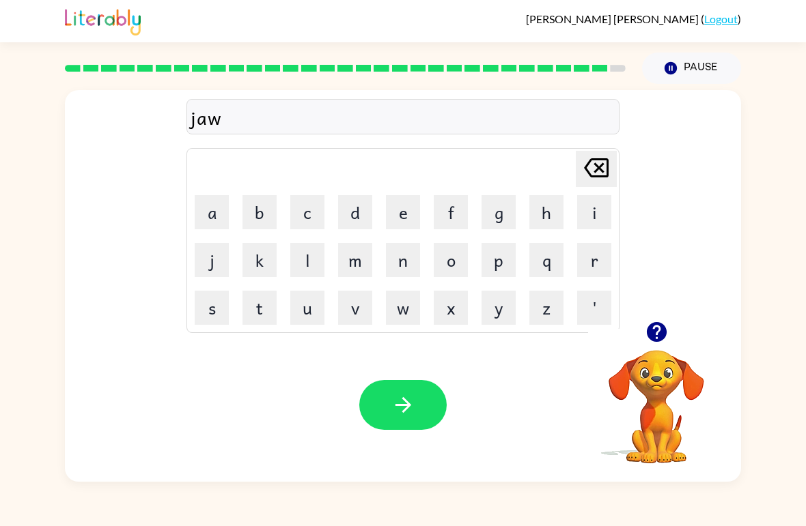
click at [257, 204] on button "b" at bounding box center [259, 212] width 34 height 34
click at [590, 246] on button "r" at bounding box center [594, 260] width 34 height 34
click at [403, 208] on button "e" at bounding box center [403, 212] width 34 height 34
click at [198, 217] on button "a" at bounding box center [212, 212] width 34 height 34
click at [260, 258] on button "k" at bounding box center [259, 260] width 34 height 34
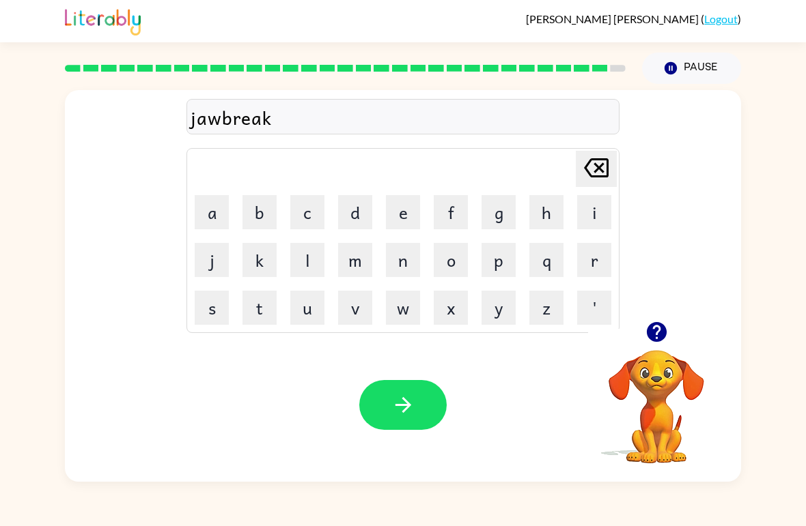
click at [402, 215] on button "e" at bounding box center [403, 212] width 34 height 34
click at [593, 260] on button "r" at bounding box center [594, 260] width 34 height 34
click at [400, 419] on button "button" at bounding box center [402, 405] width 87 height 50
